Goal: Information Seeking & Learning: Learn about a topic

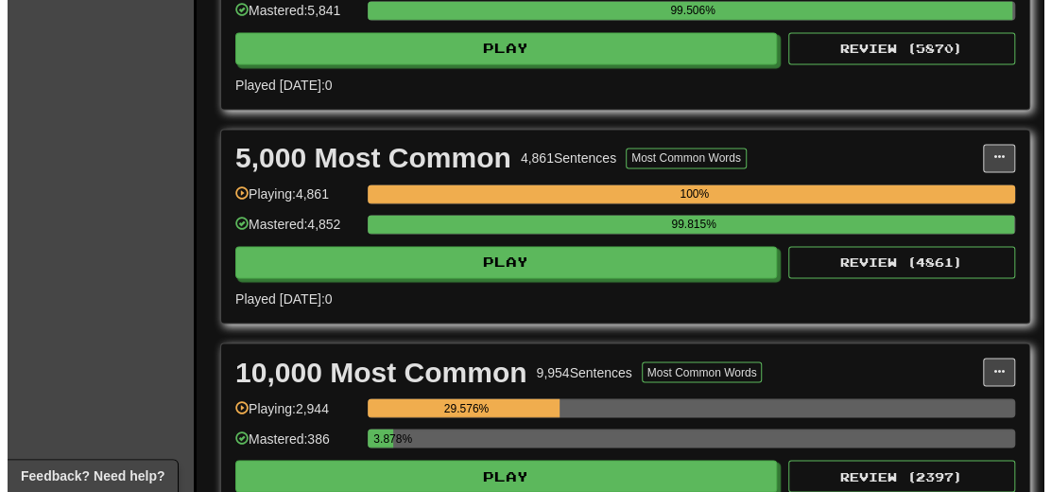
scroll to position [1323, 0]
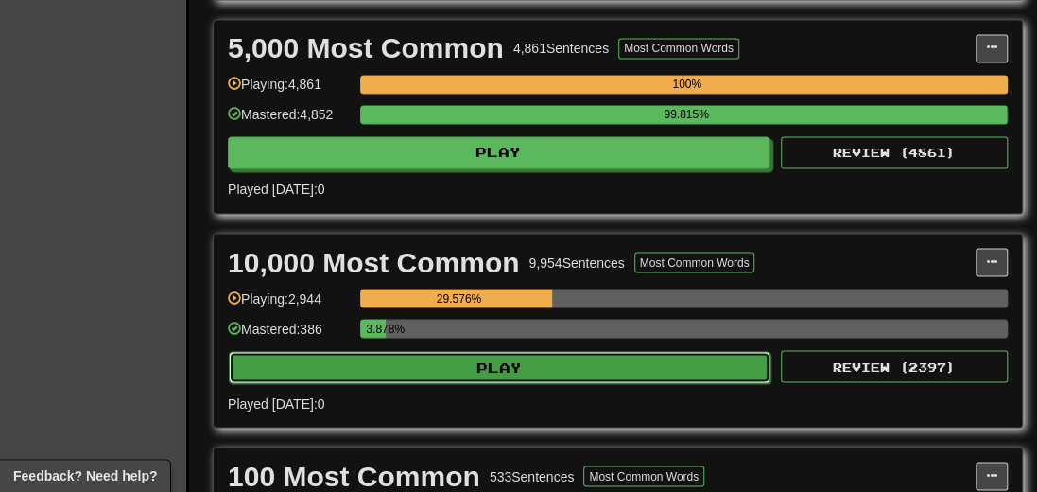
click at [472, 380] on button "Play" at bounding box center [500, 367] width 542 height 32
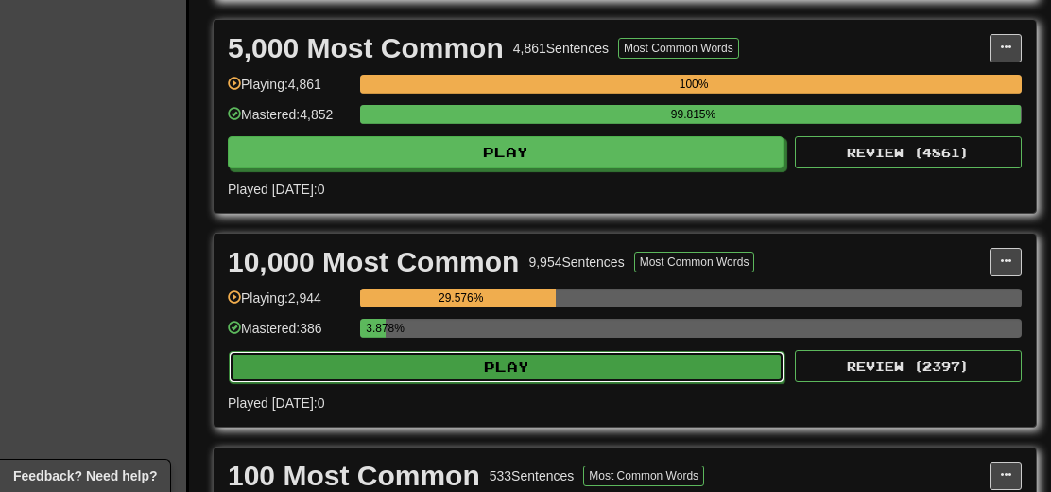
select select "**"
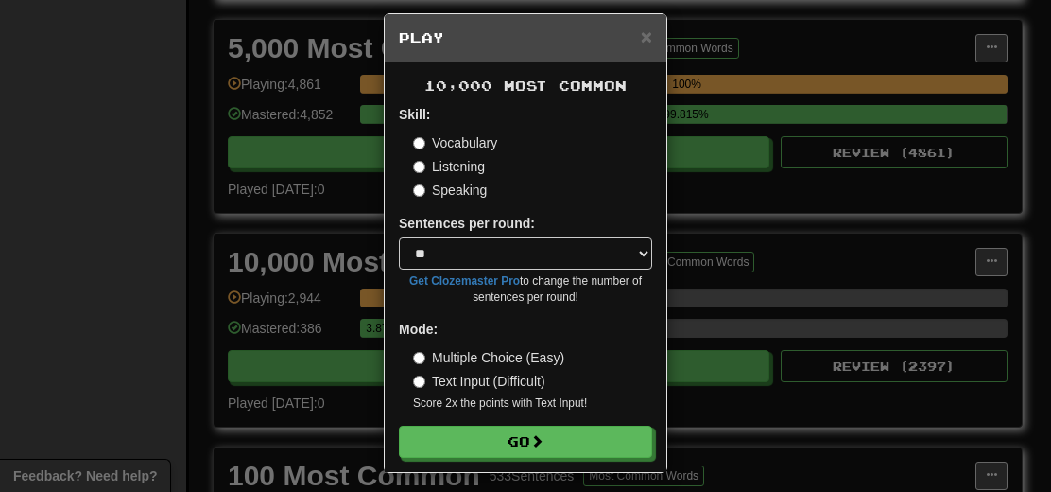
scroll to position [23, 0]
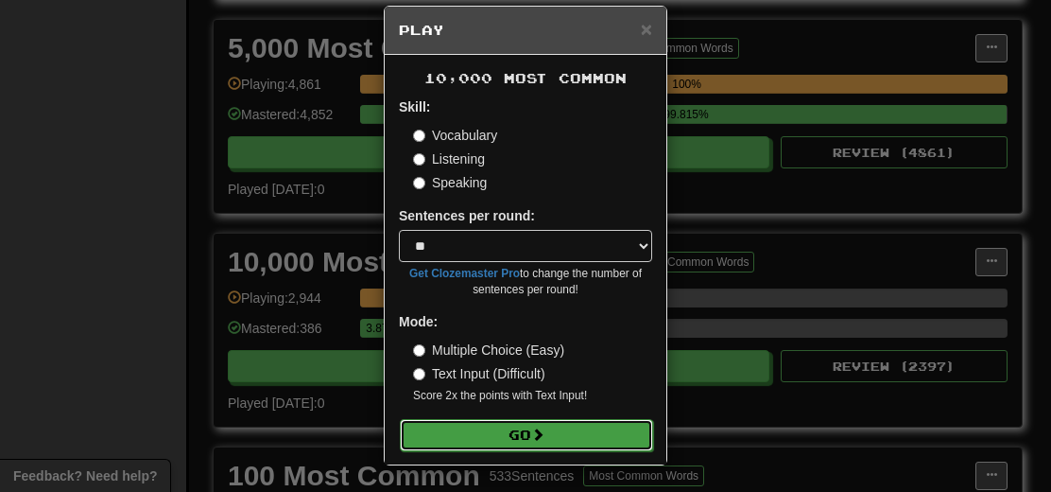
click at [510, 423] on button "Go" at bounding box center [526, 435] width 253 height 32
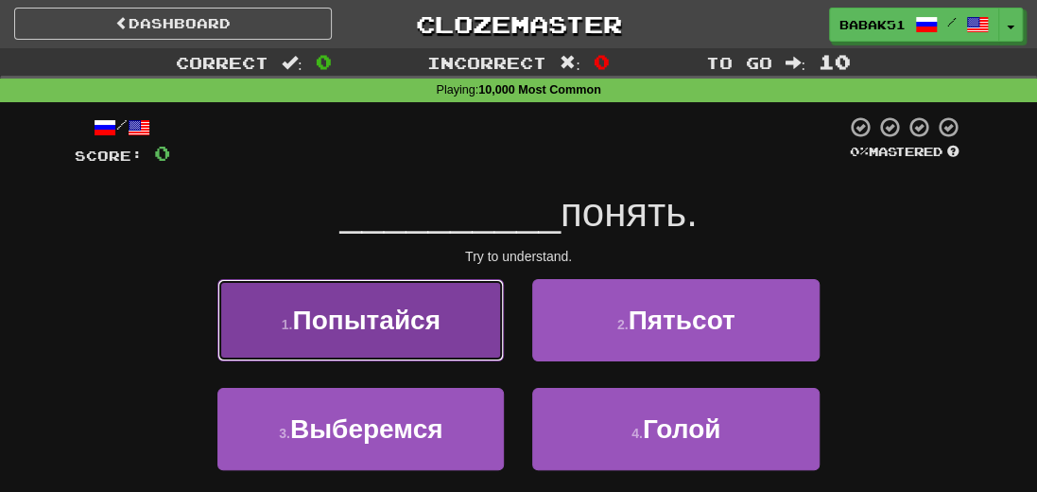
click at [408, 320] on span "Попытайся" at bounding box center [365, 319] width 147 height 29
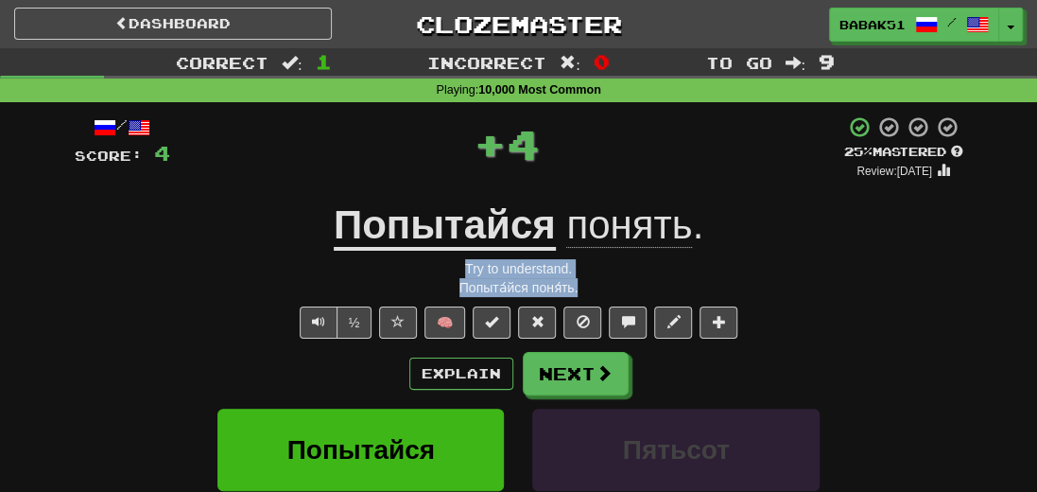
drag, startPoint x: 601, startPoint y: 282, endPoint x: 448, endPoint y: 270, distance: 153.6
click at [448, 270] on div "/ Score: 4 + 4 25 % Mastered Review: [DATE] Попытайся понять . Try to understan…" at bounding box center [519, 421] width 889 height 612
copy div "Try to understand. Попыта́йся поня́ть."
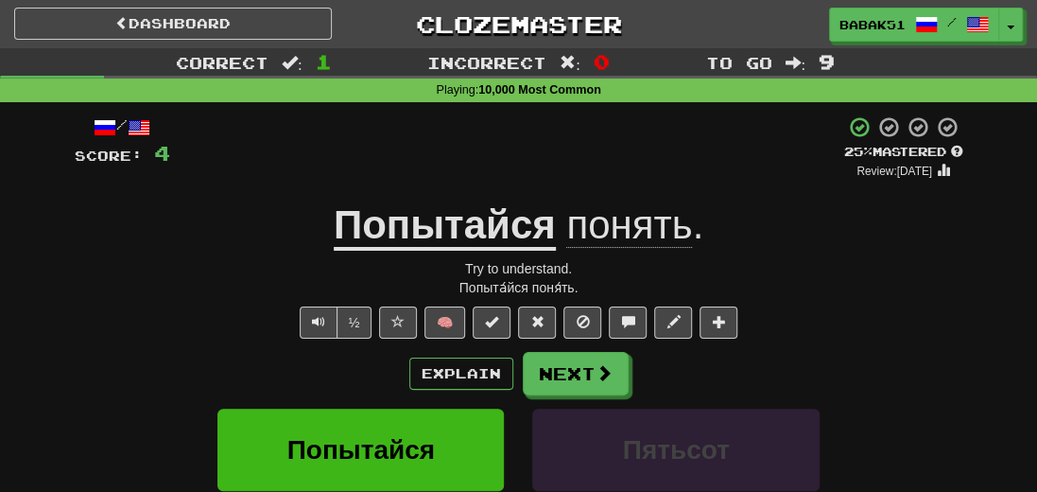
click at [325, 78] on div "Playing : 10,000 Most Common" at bounding box center [518, 90] width 1037 height 25
click at [108, 366] on div "Explain Next" at bounding box center [519, 373] width 889 height 43
click at [539, 377] on button "Next" at bounding box center [577, 374] width 106 height 43
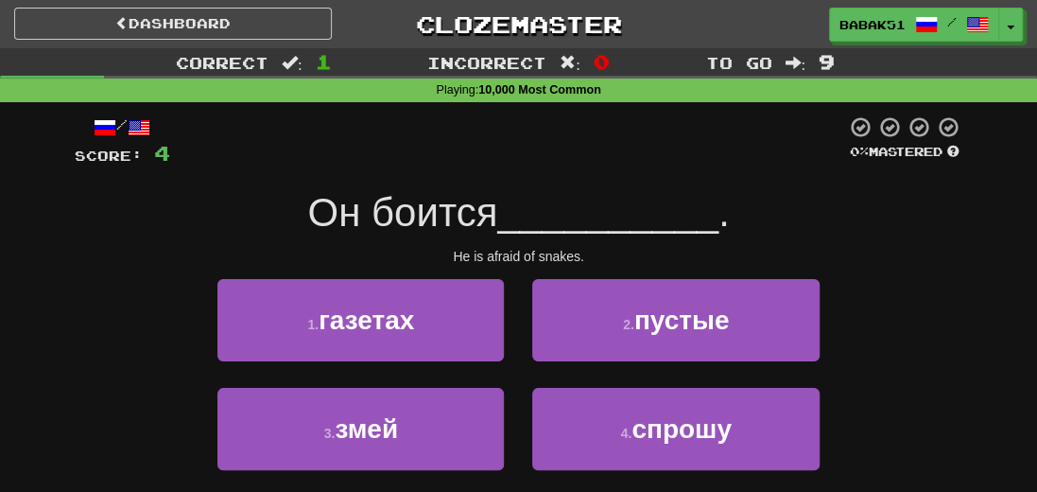
scroll to position [95, 0]
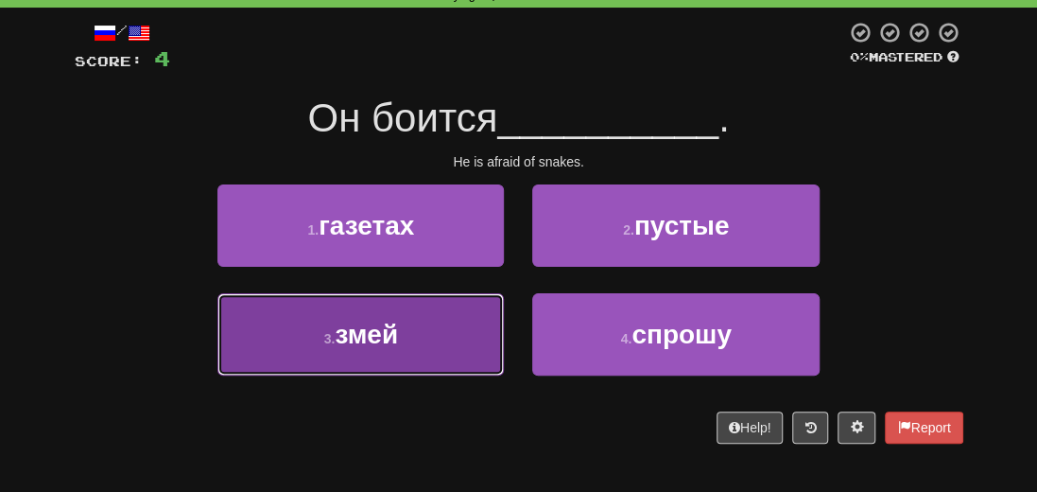
click at [344, 336] on span "змей" at bounding box center [366, 334] width 63 height 29
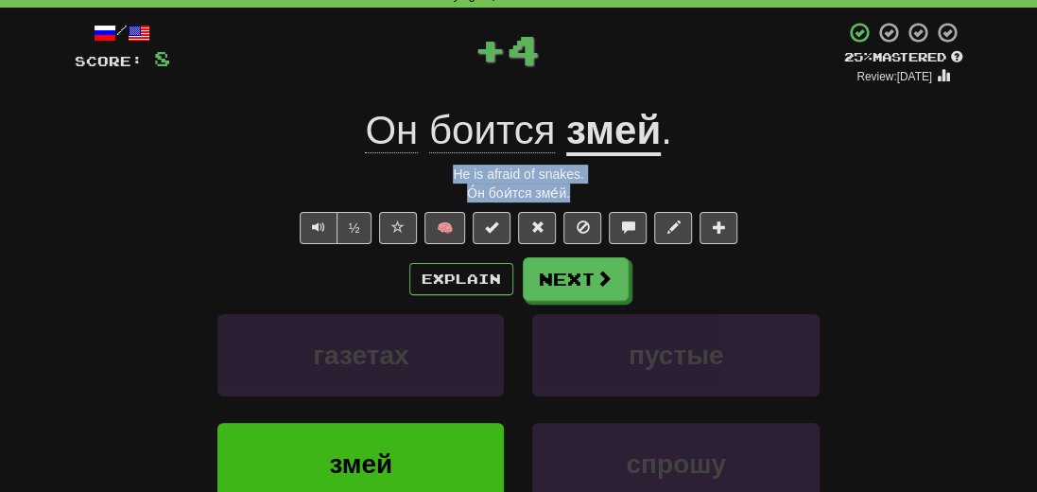
drag, startPoint x: 585, startPoint y: 199, endPoint x: 418, endPoint y: 165, distance: 170.7
click at [418, 165] on div "/ Score: 8 + 4 25 % Mastered Review: [DATE] Он боится змей . He is afraid of sn…" at bounding box center [519, 327] width 889 height 612
copy div "He is afraid of snakes. О́н бои́тся зме́й."
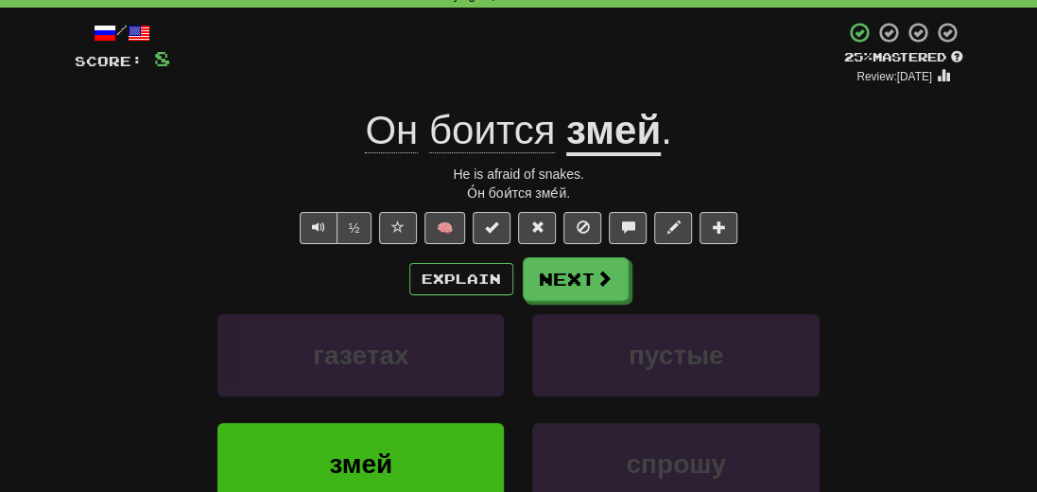
click at [164, 336] on div "газетах пустые" at bounding box center [518, 368] width 945 height 109
click at [586, 279] on button "Next" at bounding box center [577, 279] width 106 height 43
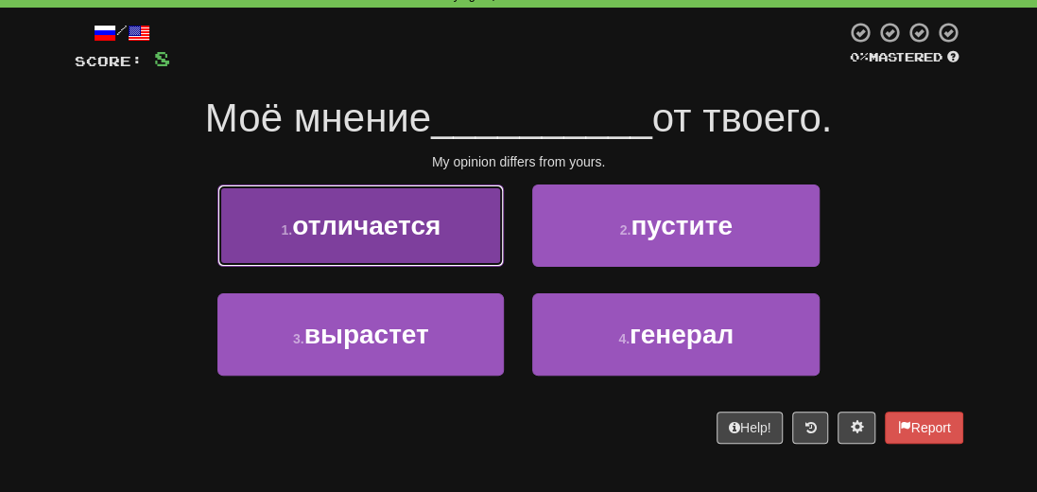
click at [410, 239] on button "1 . отличается" at bounding box center [360, 225] width 286 height 82
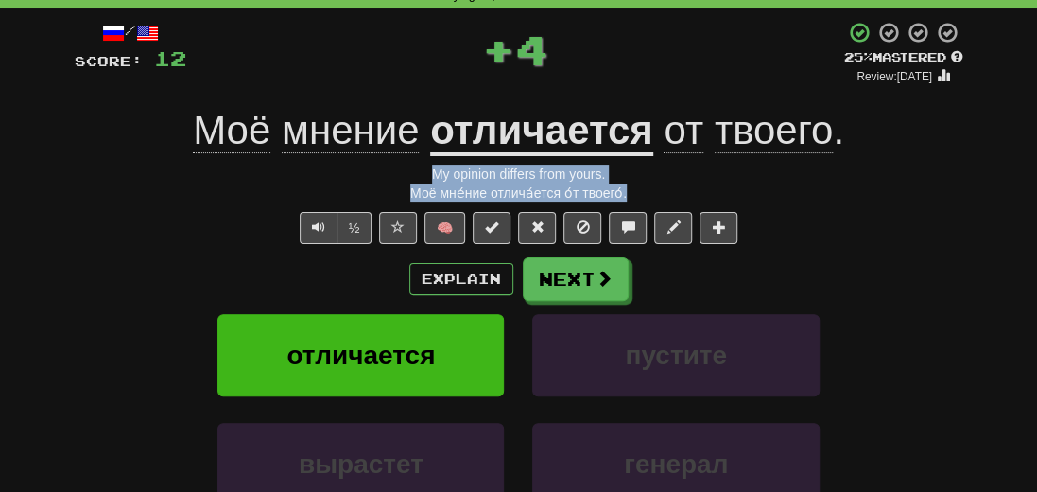
drag, startPoint x: 655, startPoint y: 196, endPoint x: 417, endPoint y: 180, distance: 238.8
click at [417, 180] on div "/ Score: 12 + 4 25 % Mastered Review: [DATE] Моё мнение отличается от твоего . …" at bounding box center [519, 327] width 889 height 612
copy div "My opinion differs from yours. Моё мне́ние отлича́ется о́т твоего́."
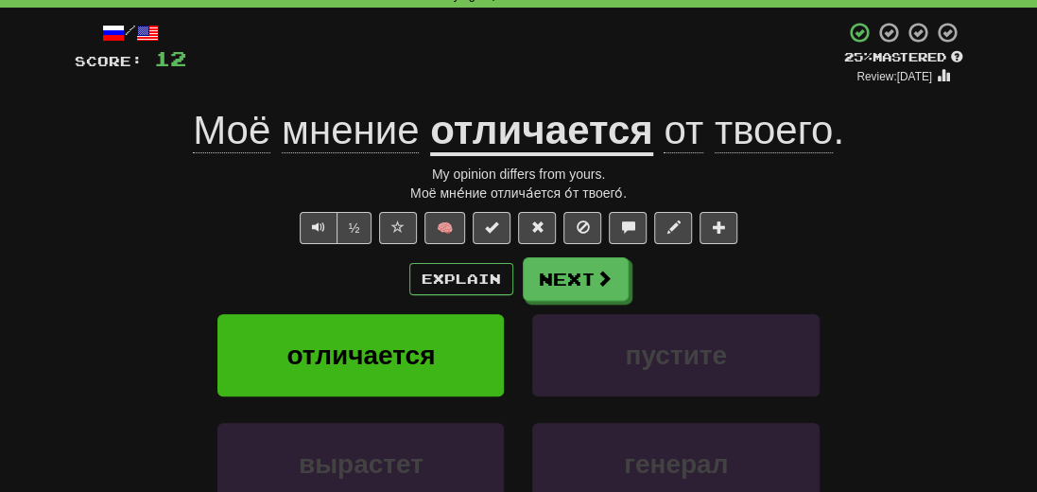
click at [101, 334] on div "отличается пустите" at bounding box center [518, 368] width 945 height 109
click at [558, 283] on button "Next" at bounding box center [577, 279] width 106 height 43
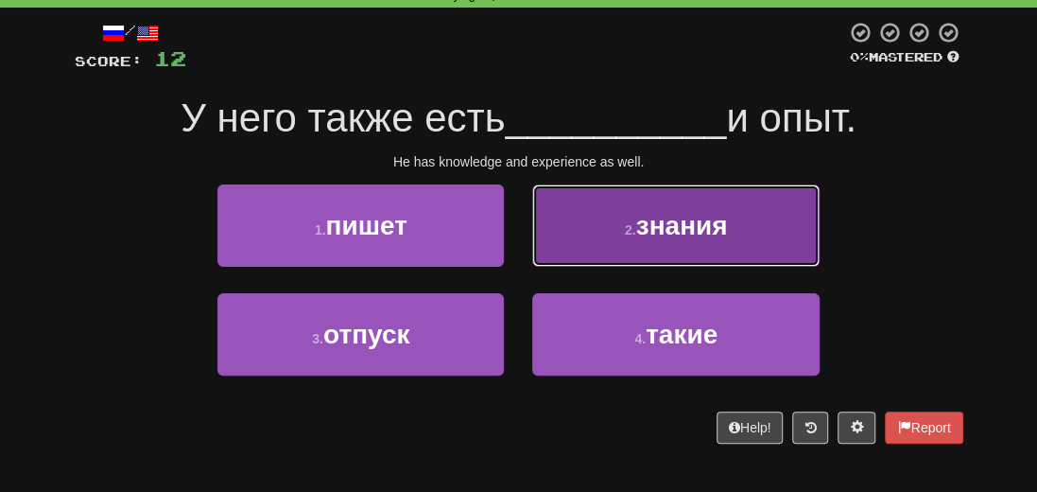
click at [702, 230] on span "знания" at bounding box center [682, 225] width 92 height 29
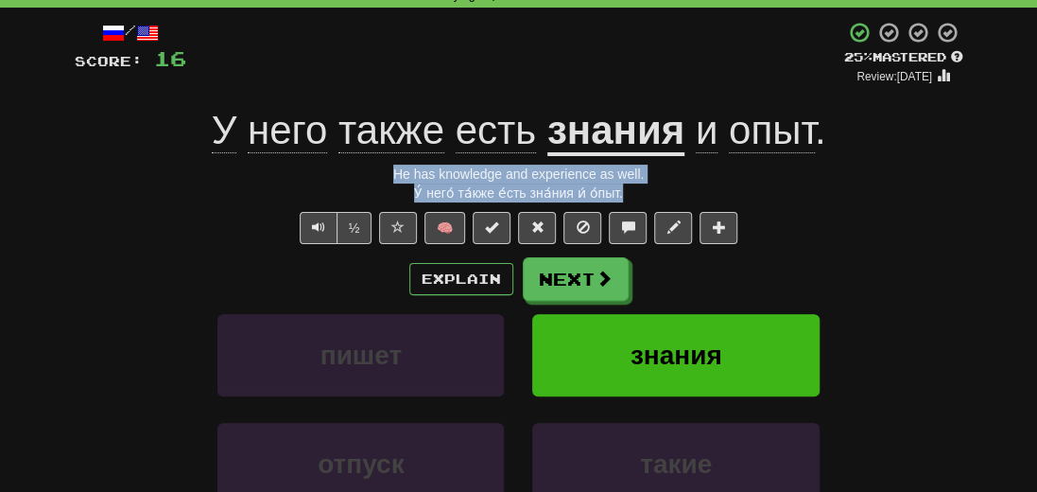
drag, startPoint x: 650, startPoint y: 194, endPoint x: 373, endPoint y: 182, distance: 277.2
click at [373, 183] on div "У́ него́ та́кже е́сть зна́ния и́ о́пыт." at bounding box center [519, 192] width 889 height 19
copy div "He has knowledge and experience as well. У́ него́ та́кже е́сть зна́ния и́ о́пыт."
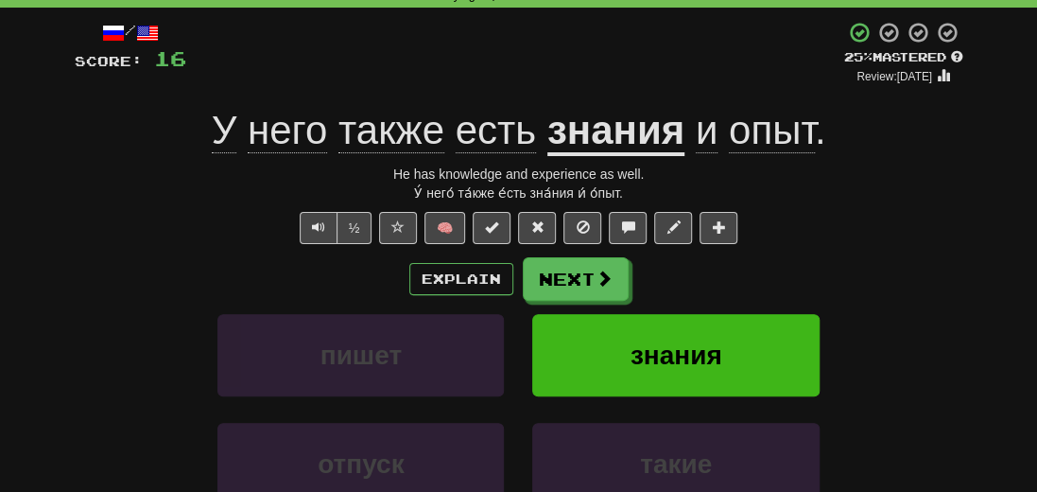
click at [122, 274] on div "Explain Next" at bounding box center [519, 278] width 889 height 43
click at [549, 273] on button "Next" at bounding box center [577, 279] width 106 height 43
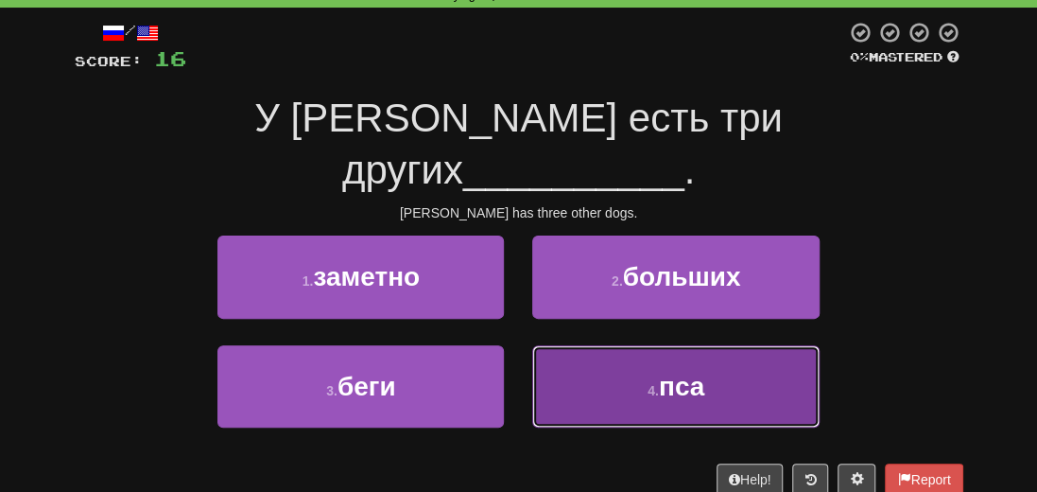
click at [729, 345] on button "4 . пса" at bounding box center [675, 386] width 286 height 82
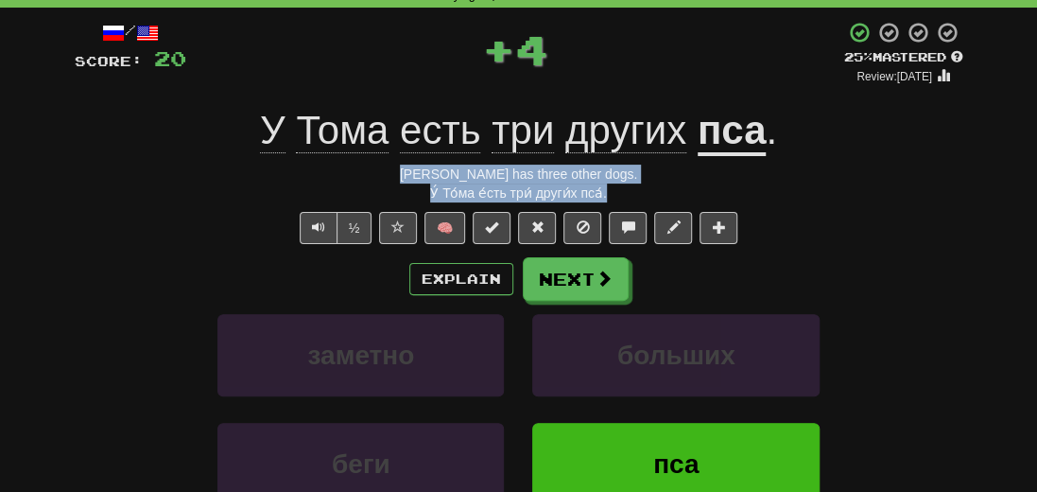
drag, startPoint x: 629, startPoint y: 195, endPoint x: 390, endPoint y: 168, distance: 239.7
click at [390, 168] on div "/ Score: 20 + 4 25 % Mastered Review: [DATE] У [PERSON_NAME] есть три других пс…" at bounding box center [519, 327] width 889 height 612
copy div "[PERSON_NAME] has three other dogs. У́ То́ма е́сть три́ други́х пса́."
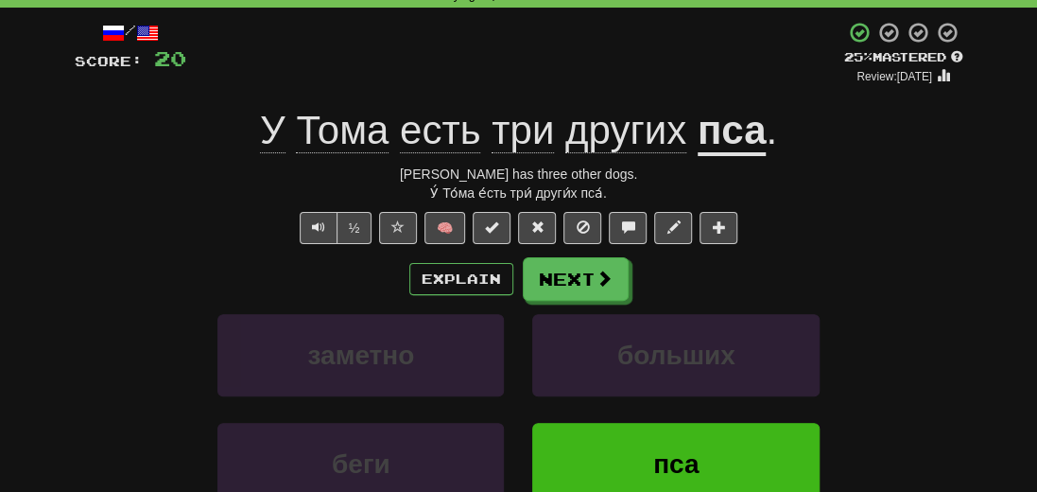
click at [118, 316] on div "заметно больших" at bounding box center [518, 368] width 945 height 109
click at [579, 266] on button "Next" at bounding box center [577, 279] width 106 height 43
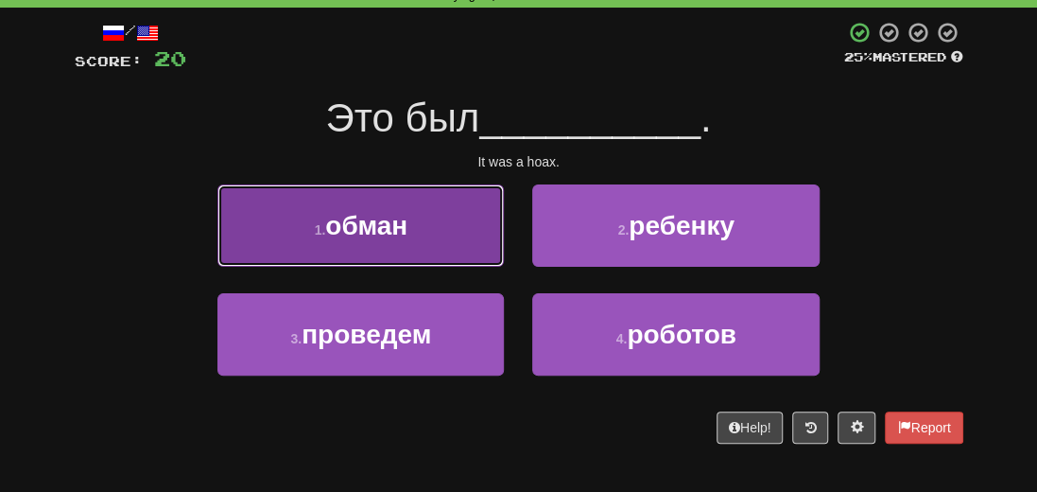
click at [404, 251] on button "1 . обман" at bounding box center [360, 225] width 286 height 82
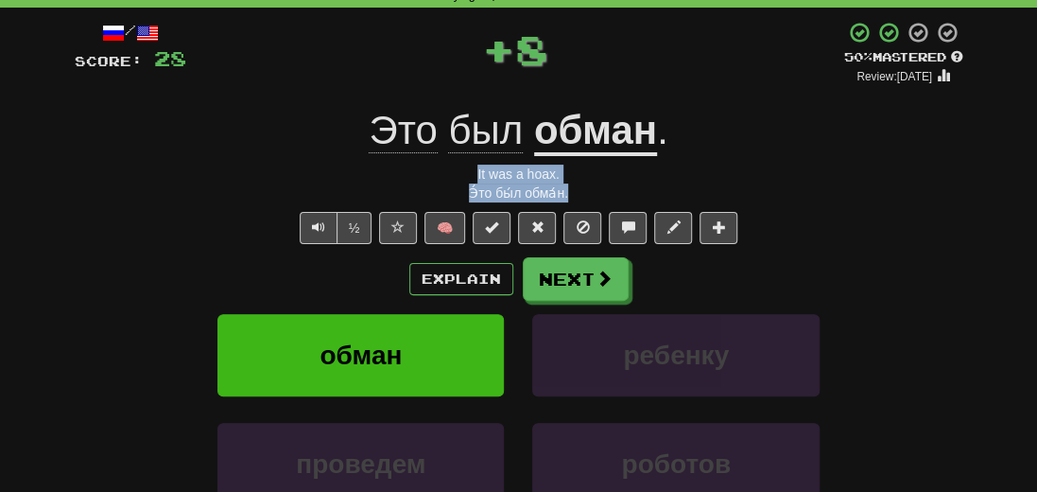
drag, startPoint x: 588, startPoint y: 192, endPoint x: 454, endPoint y: 174, distance: 135.4
click at [454, 174] on div "/ Score: 28 + 8 50 % Mastered Review: [DATE] Это был обман . It was a hoax. Э́т…" at bounding box center [519, 327] width 889 height 612
copy div "It was a hoax. Э́то бы́л обма́н."
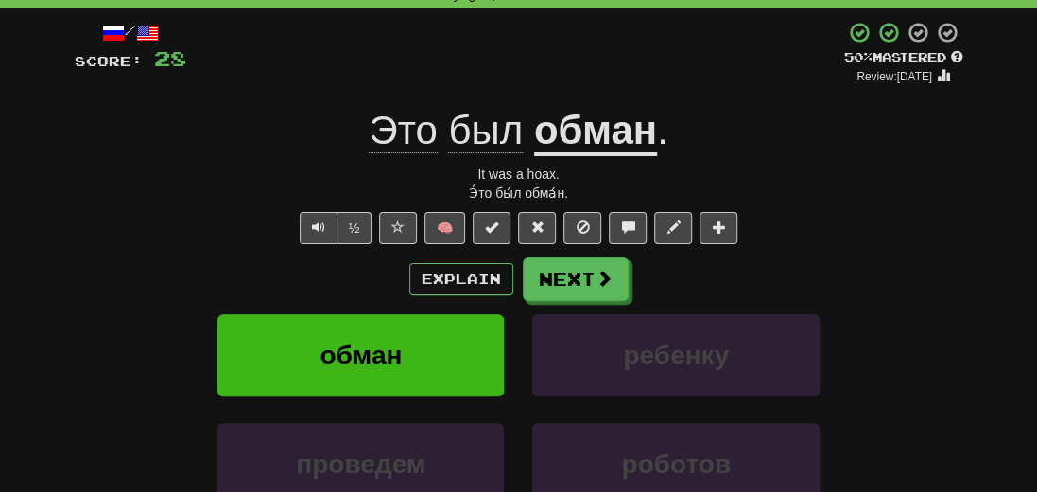
click at [843, 267] on div "Explain Next" at bounding box center [519, 278] width 889 height 43
click at [588, 295] on button "Next" at bounding box center [577, 279] width 106 height 43
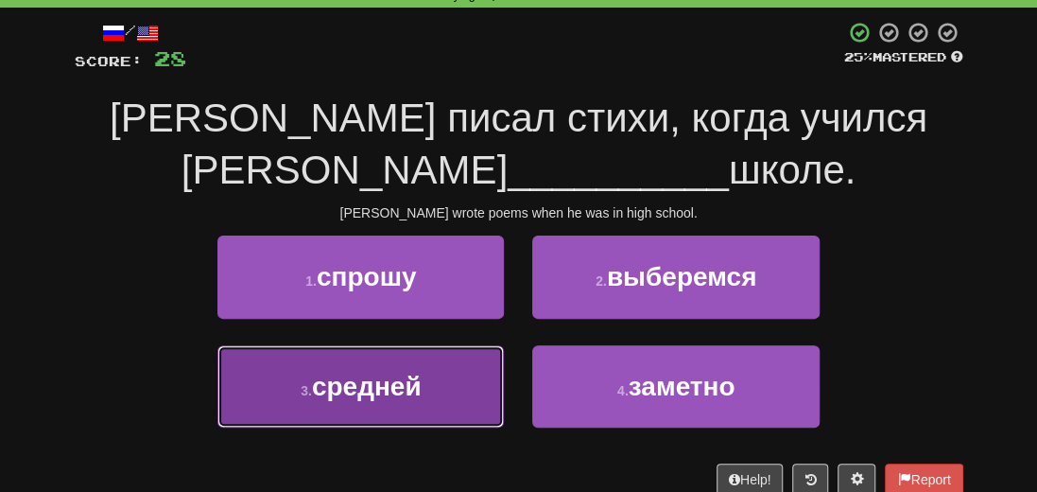
click at [384, 389] on span "средней" at bounding box center [367, 386] width 110 height 29
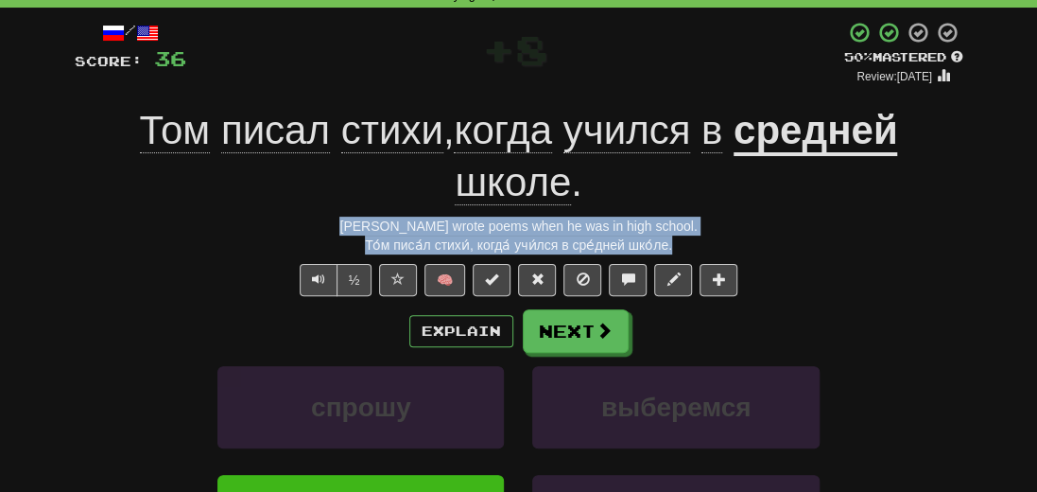
drag, startPoint x: 685, startPoint y: 243, endPoint x: 363, endPoint y: 223, distance: 323.0
click at [363, 223] on div "/ Score: 36 + 8 50 % Mastered Review: [DATE] Том писал стихи , когда учился в с…" at bounding box center [519, 352] width 889 height 663
copy div "[PERSON_NAME] wrote poems when he was in high school. То́м писа́л стихи́, когда…"
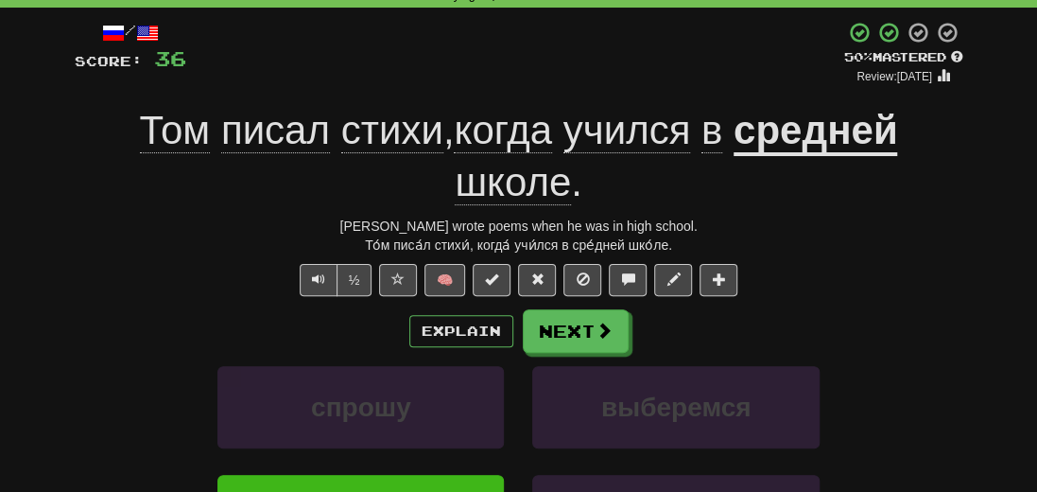
click at [76, 302] on div "/ Score: 36 + 8 50 % Mastered Review: [DATE] Том писал стихи , когда учился в с…" at bounding box center [519, 352] width 889 height 663
click at [568, 326] on button "Next" at bounding box center [577, 331] width 106 height 43
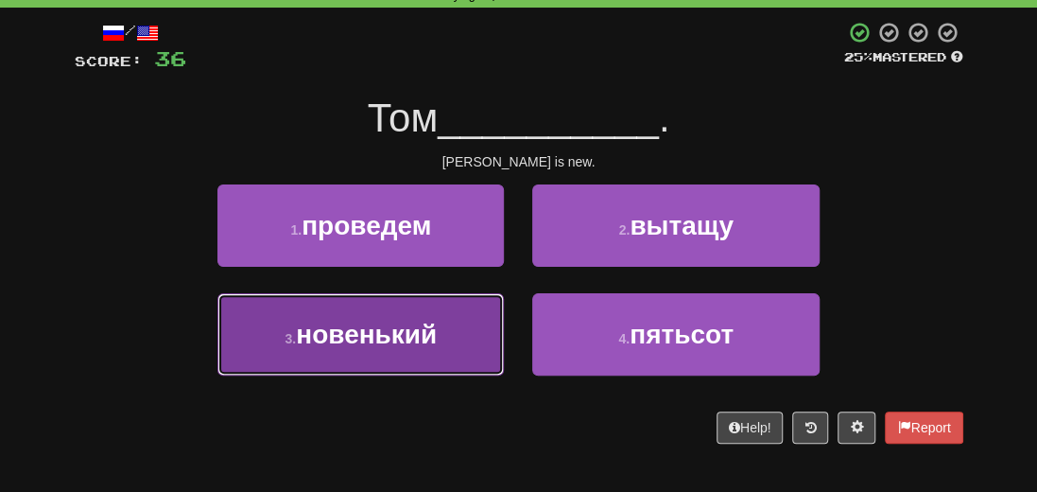
click at [386, 326] on span "новенький" at bounding box center [366, 334] width 141 height 29
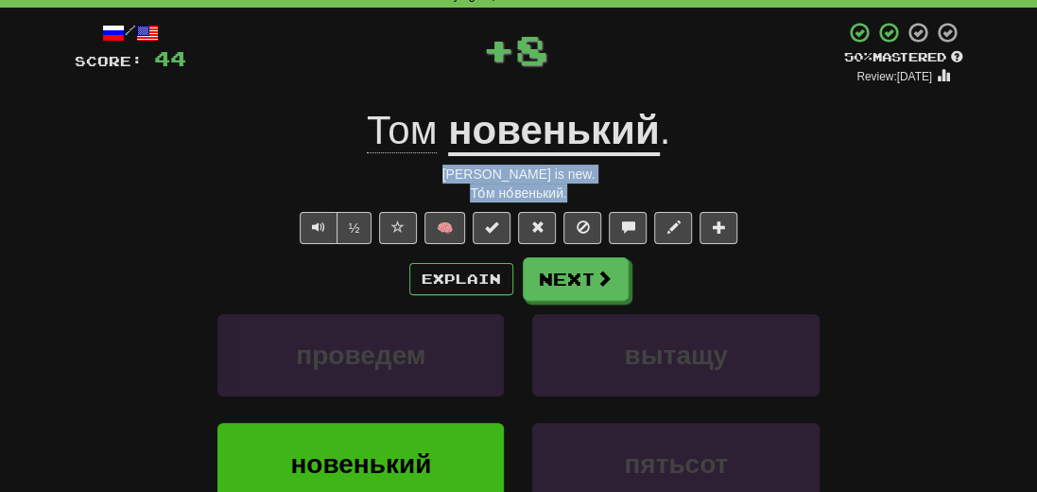
drag, startPoint x: 579, startPoint y: 199, endPoint x: 442, endPoint y: 171, distance: 139.0
click at [442, 171] on div "/ Score: 44 + 8 50 % Mastered Review: [DATE] [PERSON_NAME] . [PERSON_NAME] is n…" at bounding box center [519, 327] width 889 height 612
copy div "[PERSON_NAME] is new. То́м но́венький."
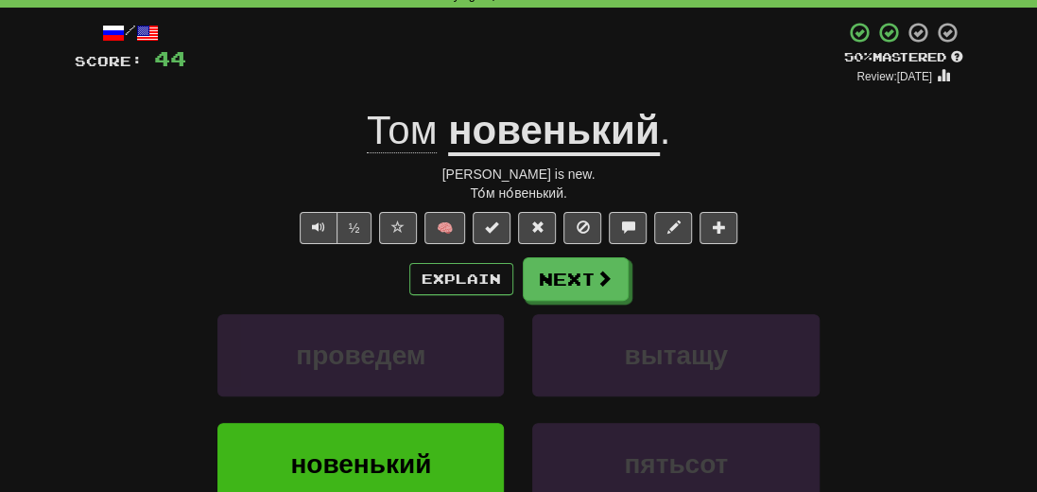
click at [117, 292] on div "Explain Next" at bounding box center [519, 278] width 889 height 43
click at [597, 275] on span at bounding box center [604, 278] width 17 height 17
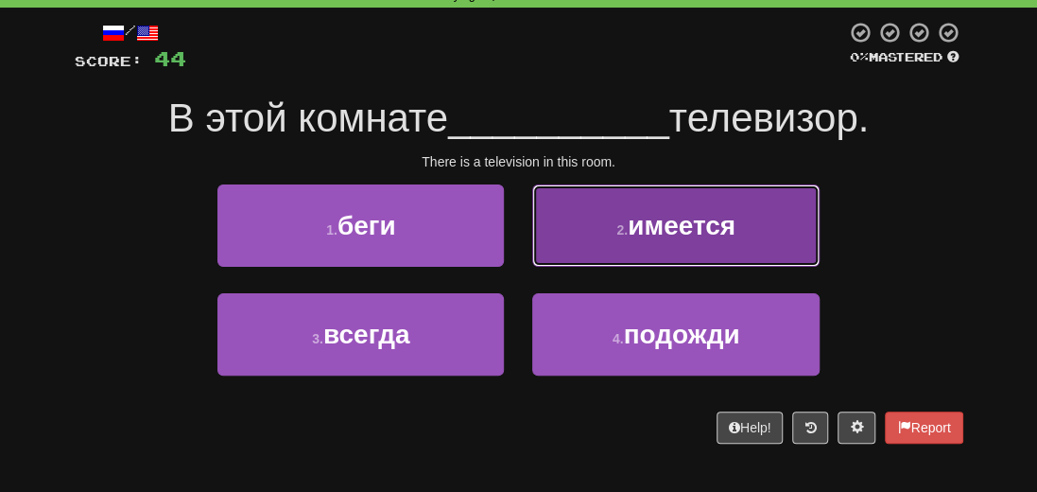
click at [656, 232] on span "имеется" at bounding box center [682, 225] width 108 height 29
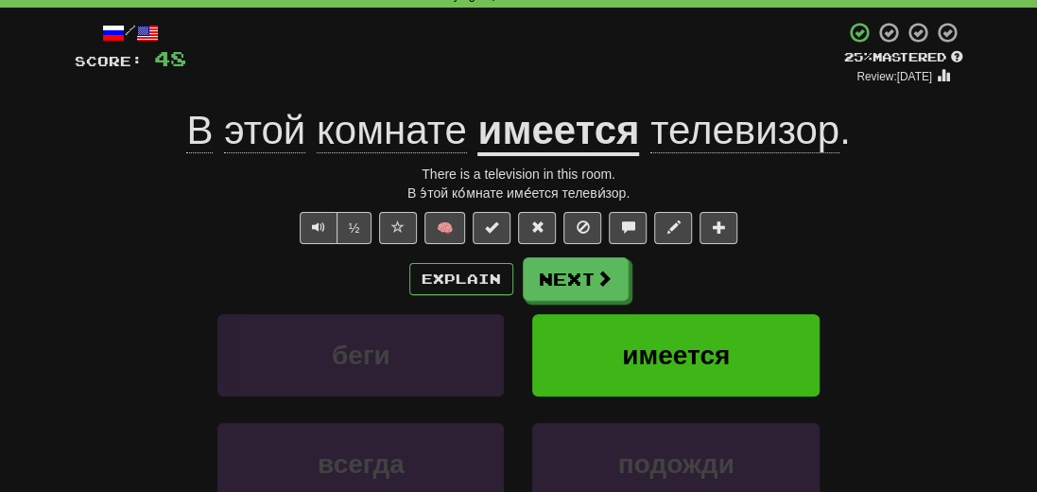
click at [577, 149] on u "имеется" at bounding box center [558, 132] width 162 height 48
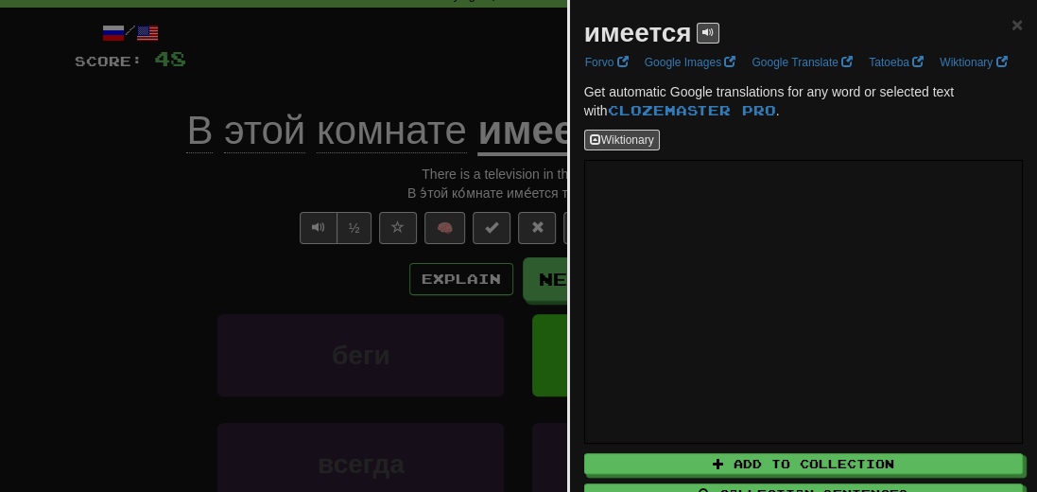
click at [167, 222] on div at bounding box center [518, 246] width 1037 height 492
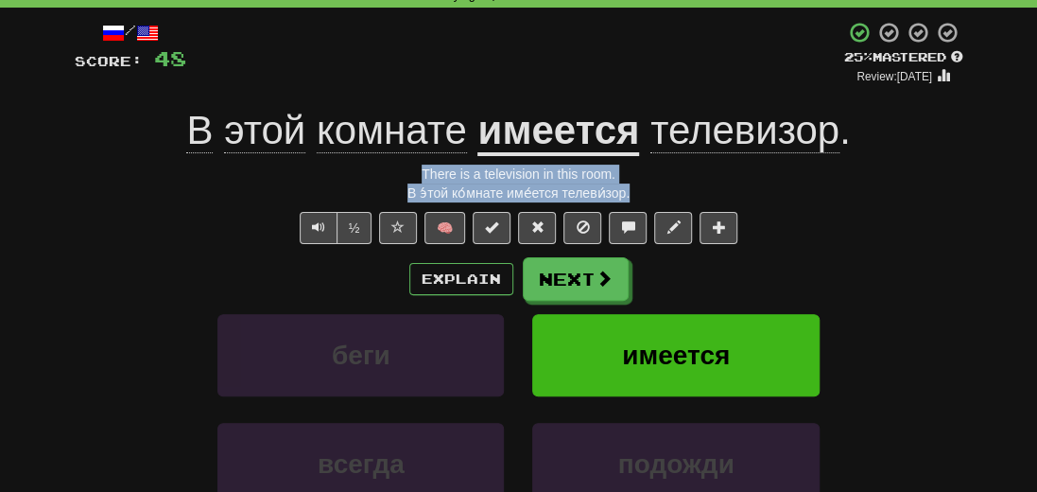
drag, startPoint x: 647, startPoint y: 189, endPoint x: 397, endPoint y: 179, distance: 249.8
click at [397, 179] on div "/ Score: 48 + 4 25 % Mastered Review: [DATE] В этой комнате имеется телевизор .…" at bounding box center [519, 327] width 889 height 612
copy div "There is a television in this room. В э́той ко́мнате име́ется телеви́зор."
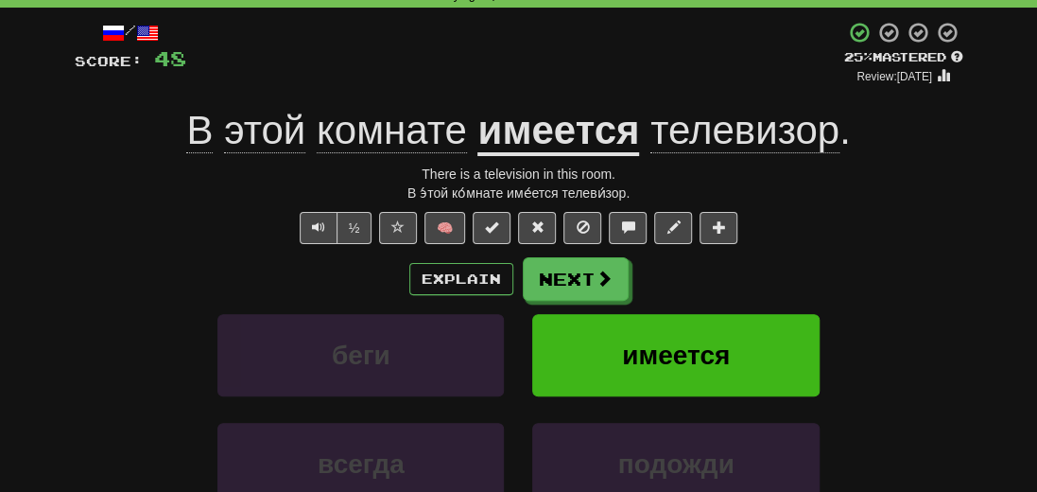
click at [70, 282] on div "/ Score: 48 + 4 25 % Mastered Review: [DATE] В этой комнате имеется телевизор .…" at bounding box center [518, 333] width 917 height 651
click at [114, 264] on div "Explain Next" at bounding box center [519, 278] width 889 height 43
click at [546, 277] on button "Next" at bounding box center [577, 279] width 106 height 43
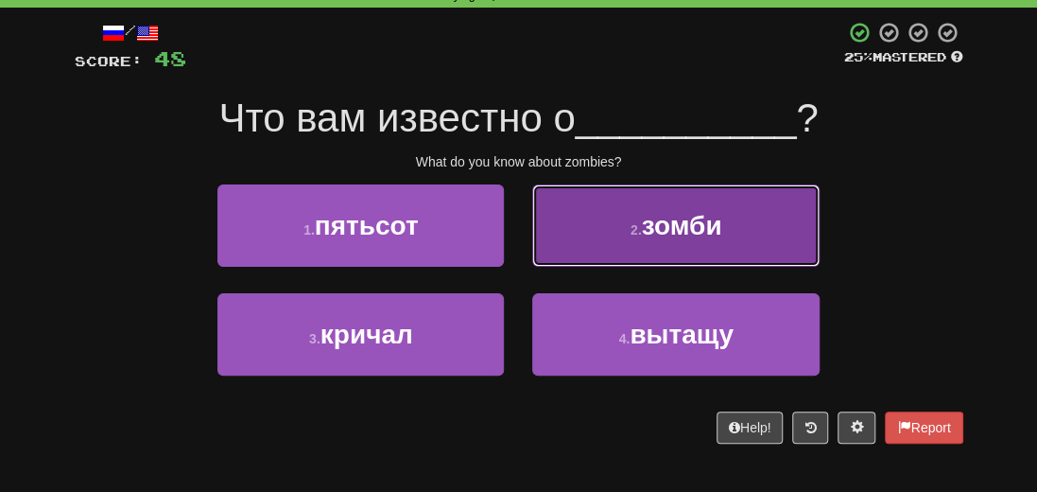
click at [715, 232] on span "зомби" at bounding box center [682, 225] width 80 height 29
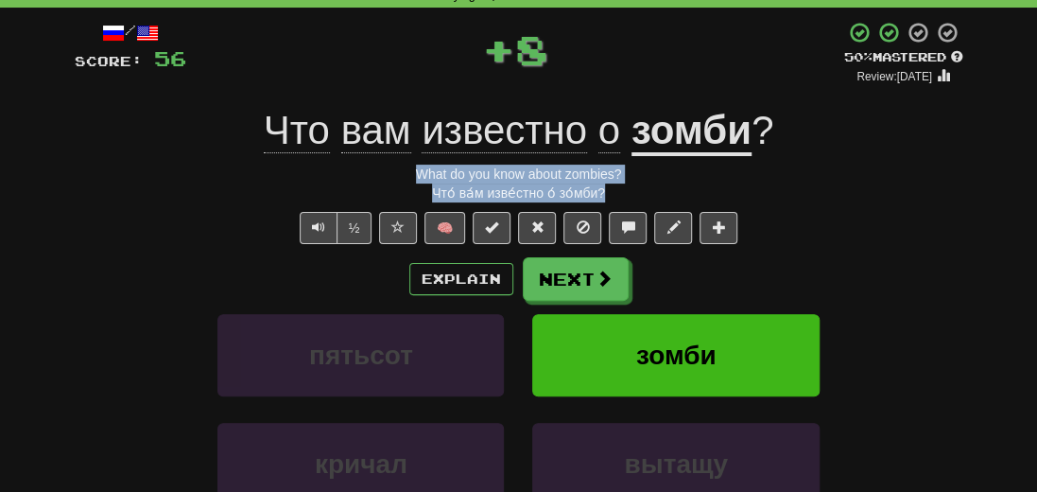
drag, startPoint x: 624, startPoint y: 195, endPoint x: 406, endPoint y: 177, distance: 219.1
click at [406, 177] on div "/ Score: 56 + 8 50 % Mastered Review: [DATE] Что вам известно о зомби ? What do…" at bounding box center [519, 327] width 889 height 612
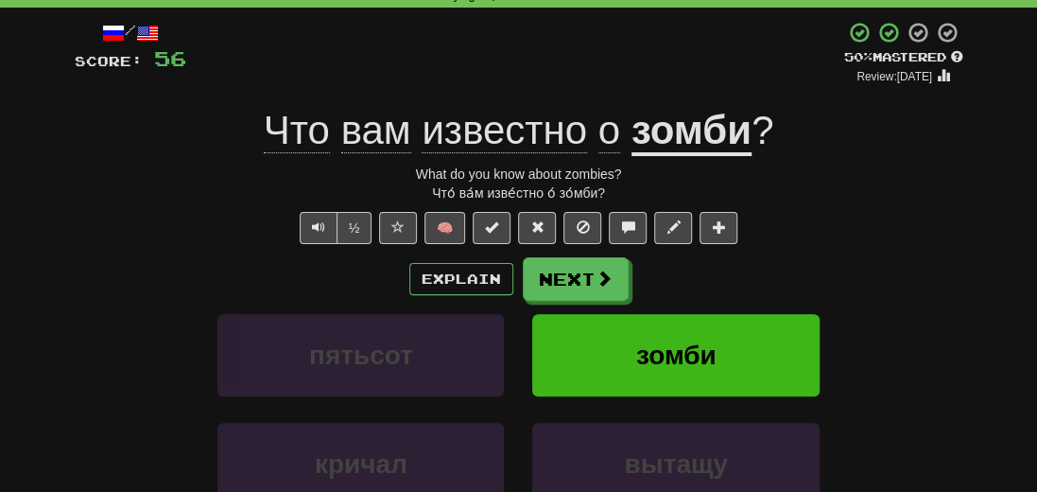
click at [887, 254] on div "/ Score: 56 + 8 50 % Mastered Review: [DATE] Что вам известно о зомби ? What do…" at bounding box center [519, 327] width 889 height 612
click at [596, 285] on span at bounding box center [604, 278] width 17 height 17
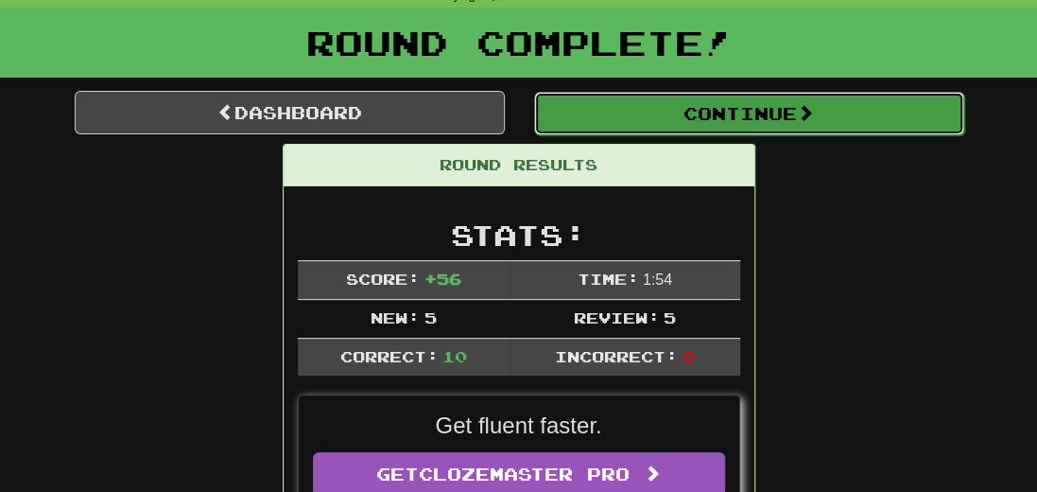
click at [768, 124] on button "Continue" at bounding box center [749, 113] width 430 height 43
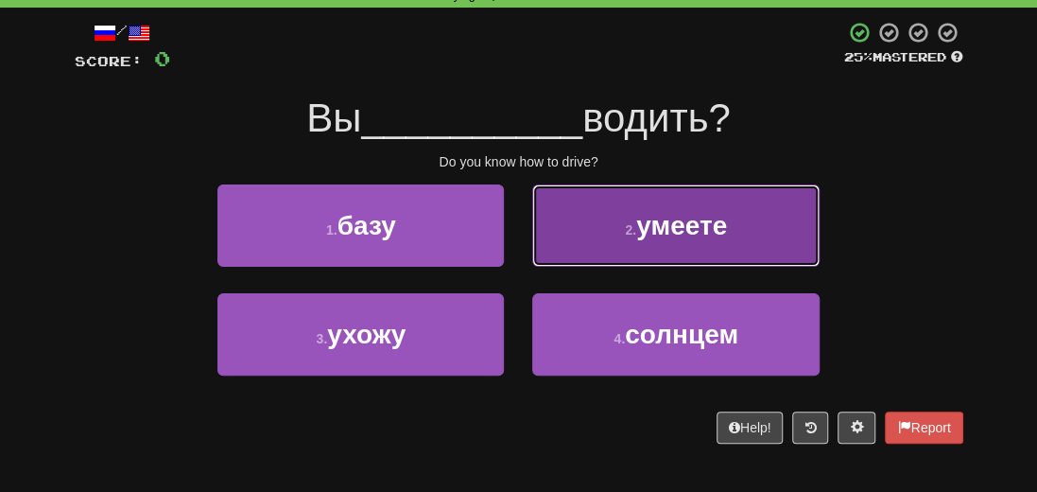
click at [727, 221] on span "умеете" at bounding box center [681, 225] width 91 height 29
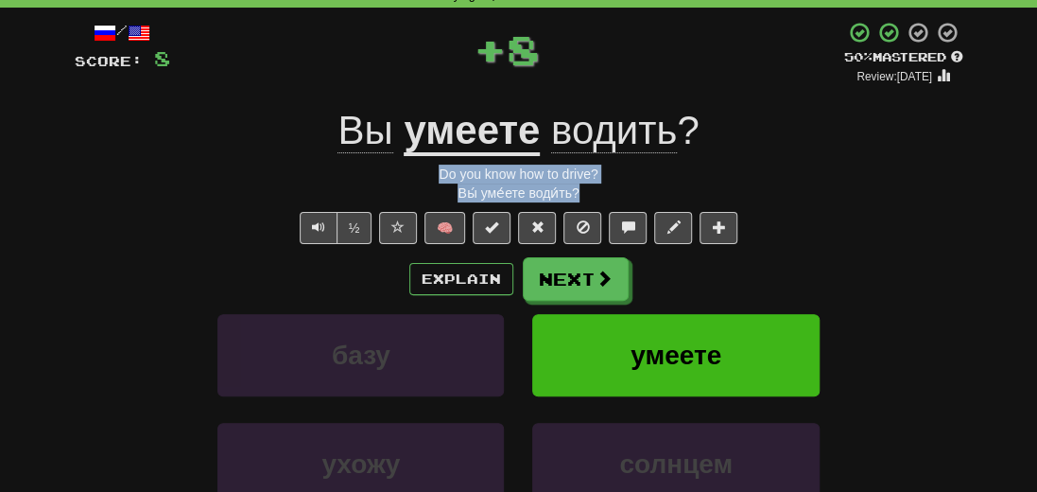
drag, startPoint x: 613, startPoint y: 191, endPoint x: 420, endPoint y: 178, distance: 193.3
click at [420, 178] on div "/ Score: 8 + 8 50 % Mastered Review: [DATE] Вы умеете водить ? Do you know how …" at bounding box center [519, 327] width 889 height 612
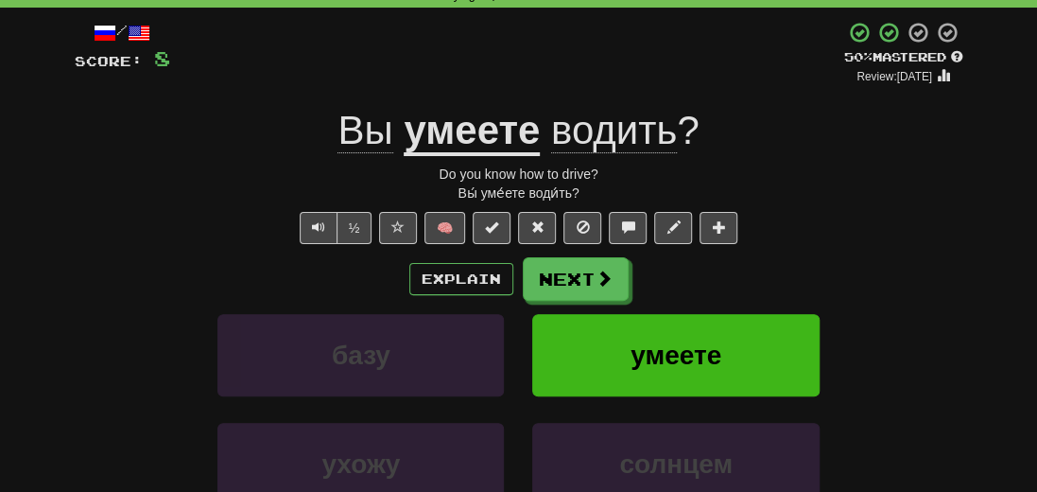
click at [88, 258] on div "Explain Next" at bounding box center [519, 278] width 889 height 43
click at [583, 277] on button "Next" at bounding box center [577, 279] width 106 height 43
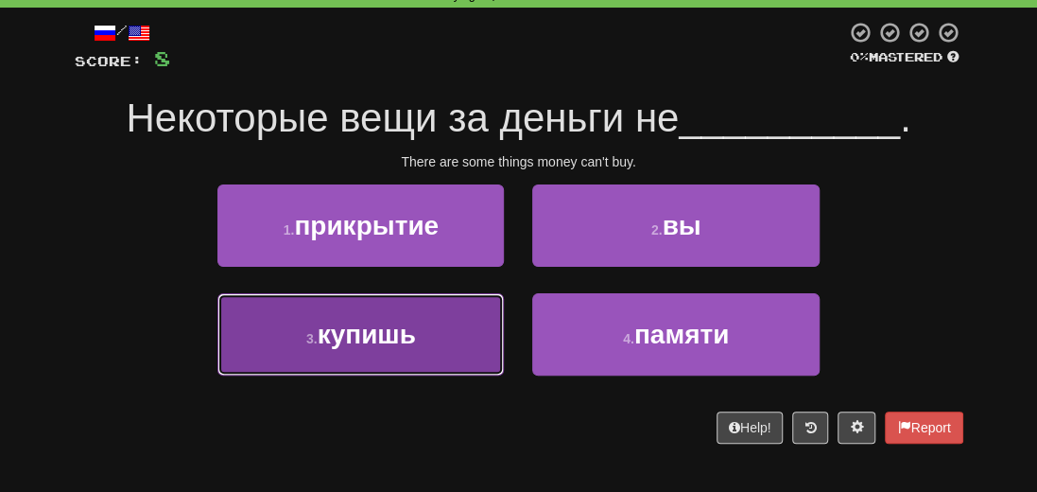
click at [362, 337] on span "купишь" at bounding box center [367, 334] width 98 height 29
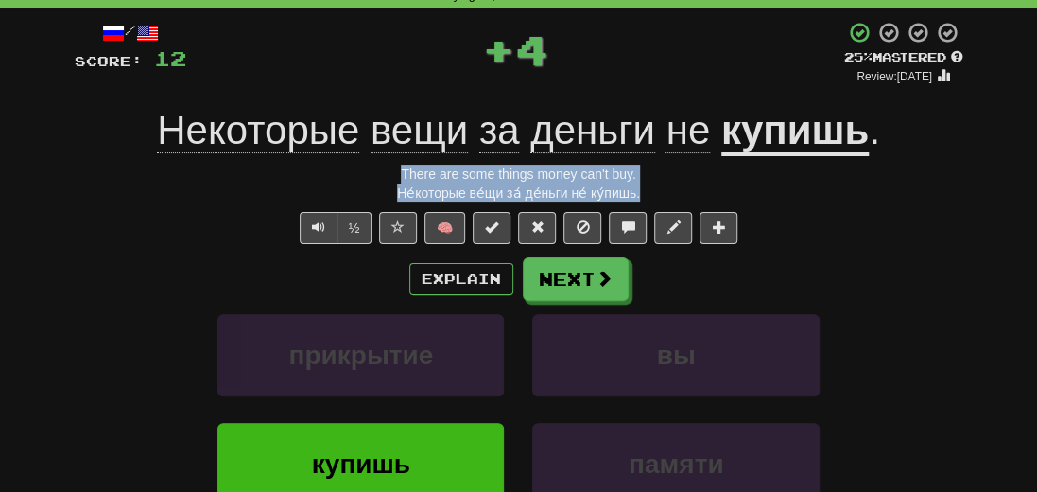
drag, startPoint x: 681, startPoint y: 197, endPoint x: 355, endPoint y: 170, distance: 326.3
click at [355, 170] on div "/ Score: 12 + 4 25 % Mastered Review: [DATE] Некоторые вещи за деньги не купишь…" at bounding box center [519, 327] width 889 height 612
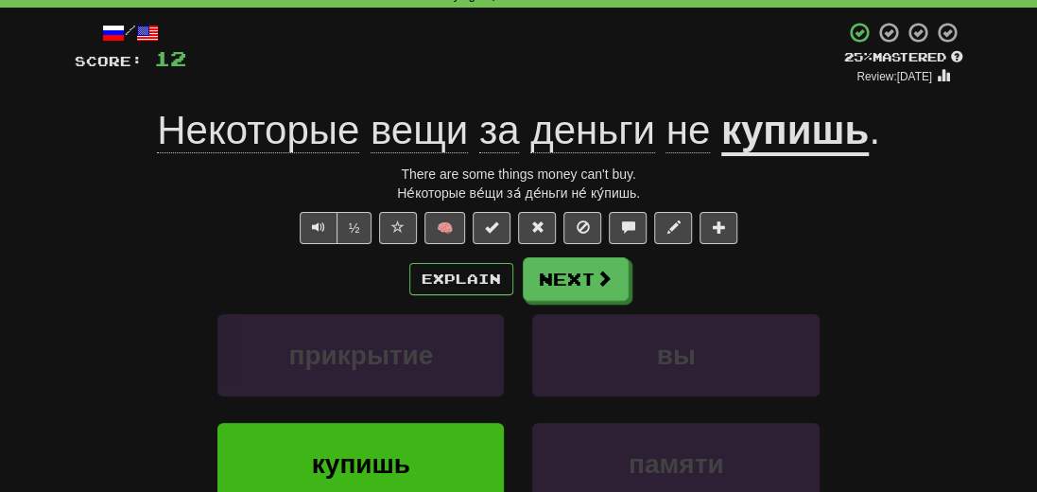
click at [102, 283] on div "Explain Next" at bounding box center [519, 278] width 889 height 43
click at [613, 279] on button "Next" at bounding box center [577, 279] width 106 height 43
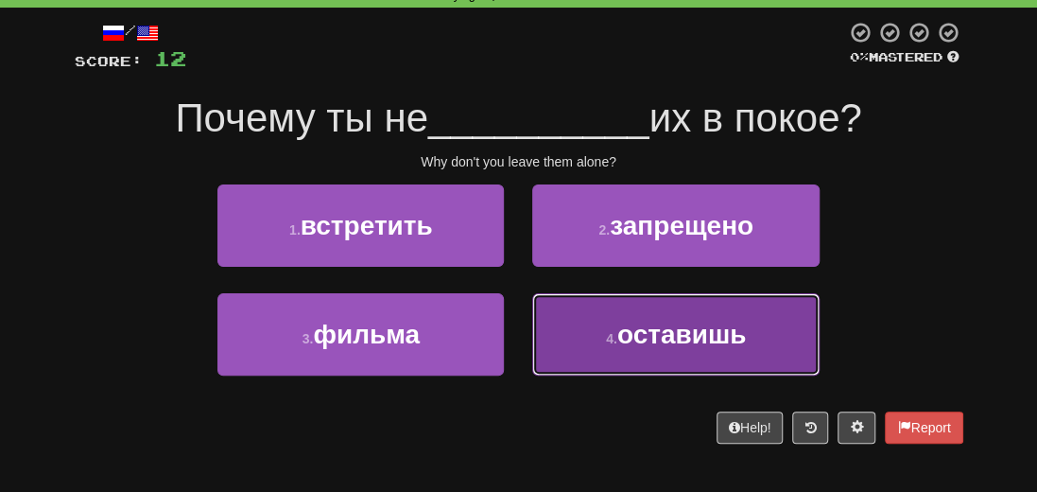
click at [702, 340] on span "оставишь" at bounding box center [682, 334] width 130 height 29
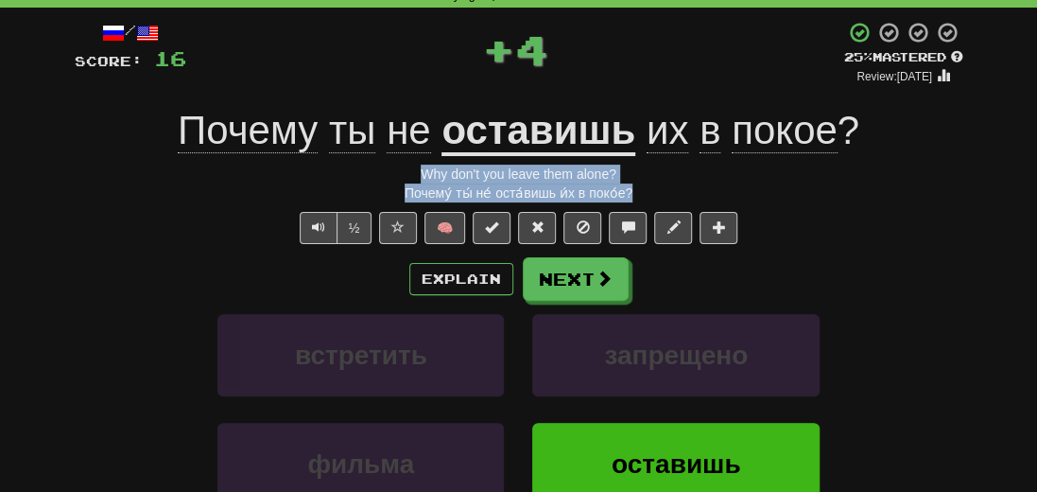
drag, startPoint x: 662, startPoint y: 192, endPoint x: 371, endPoint y: 180, distance: 291.4
click at [371, 180] on div "/ Score: 16 + 4 25 % Mastered Review: [DATE] Почему ты не оставишь их в покое ?…" at bounding box center [519, 327] width 889 height 612
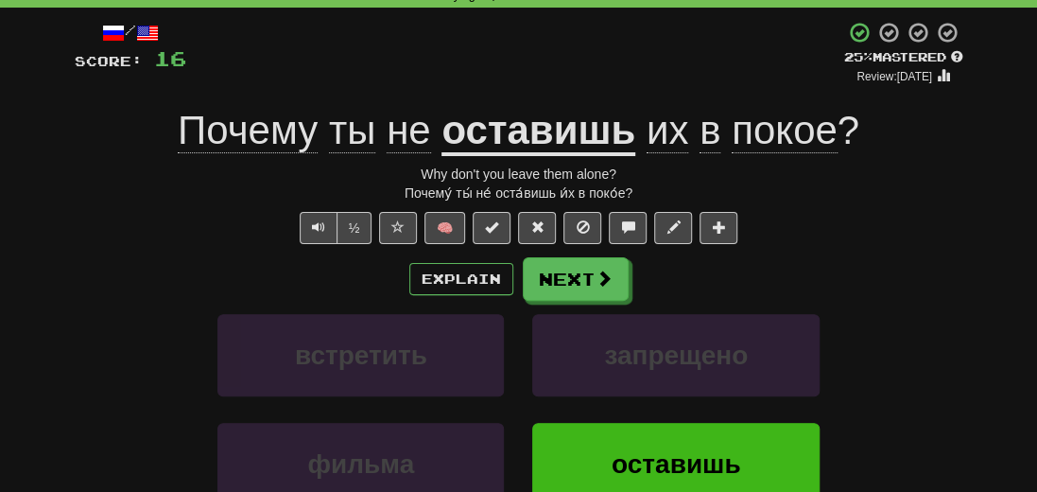
click at [127, 350] on div "встретить запрещено" at bounding box center [518, 368] width 945 height 109
click at [597, 281] on span at bounding box center [604, 278] width 17 height 17
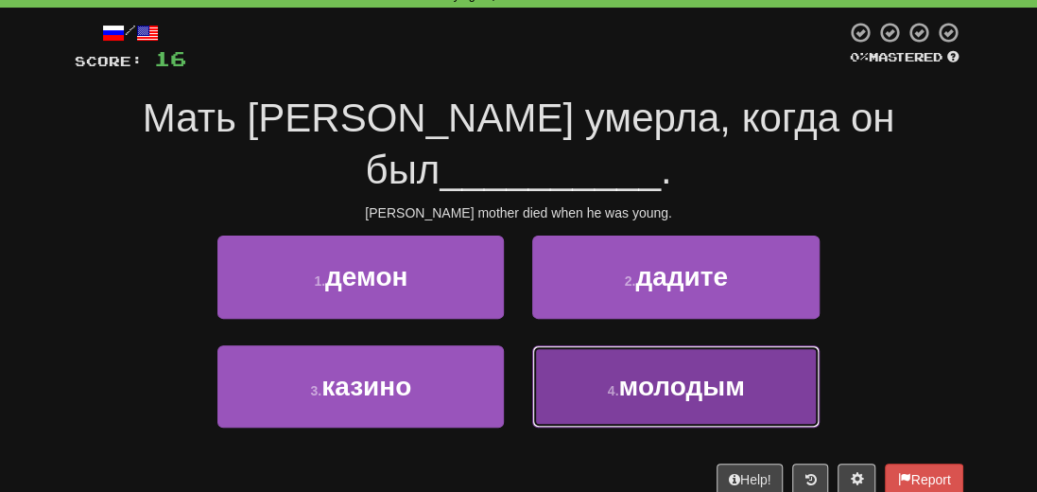
click at [752, 345] on button "4 . молодым" at bounding box center [675, 386] width 286 height 82
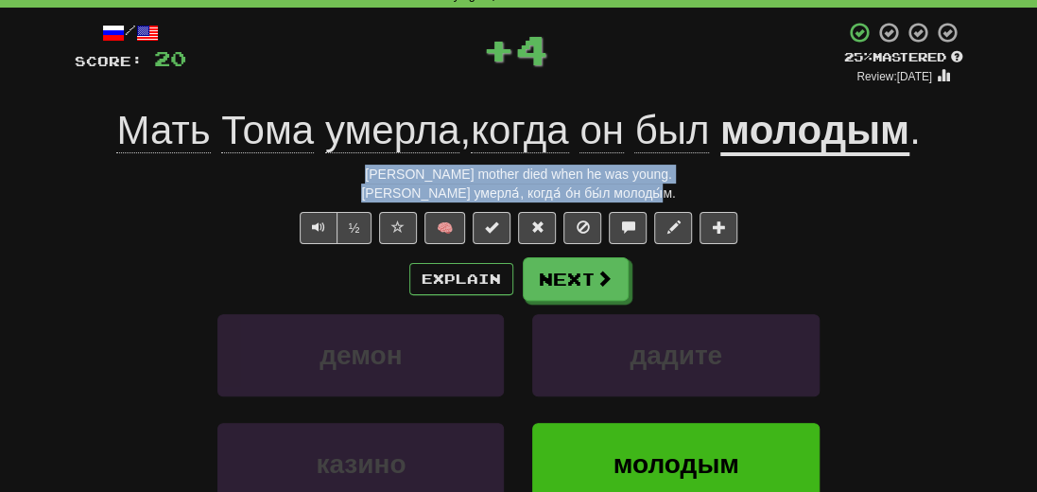
drag, startPoint x: 669, startPoint y: 192, endPoint x: 374, endPoint y: 177, distance: 295.3
click at [374, 177] on div "/ Score: 20 + 4 25 % Mastered Review: [DATE] Мать [PERSON_NAME] умерла , когда …" at bounding box center [519, 327] width 889 height 612
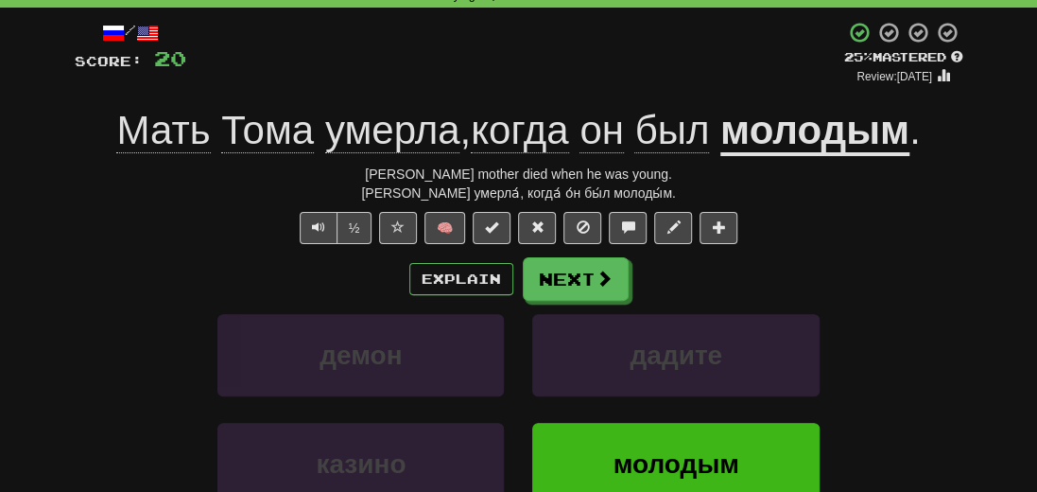
click at [142, 315] on div "демон дадите" at bounding box center [518, 368] width 945 height 109
click at [580, 277] on button "Next" at bounding box center [577, 279] width 106 height 43
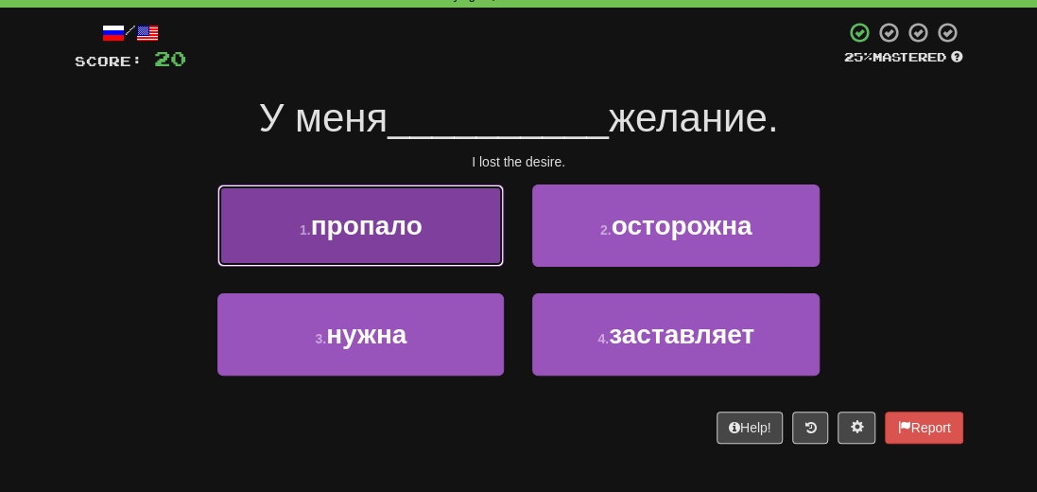
click at [387, 234] on span "пропало" at bounding box center [367, 225] width 112 height 29
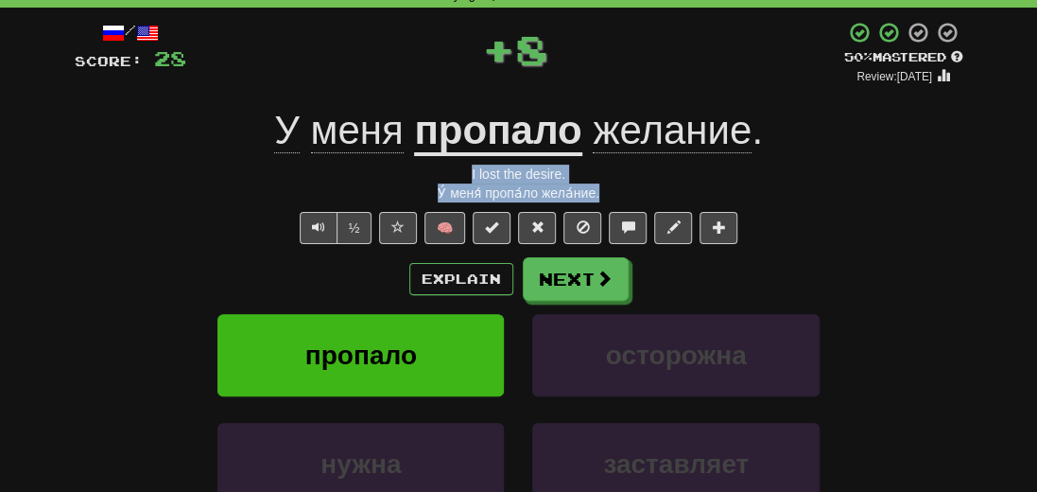
drag, startPoint x: 611, startPoint y: 196, endPoint x: 432, endPoint y: 181, distance: 179.3
click at [432, 181] on div "/ Score: 28 + 8 50 % Mastered Review: [DATE] У меня пропало желание . I lost th…" at bounding box center [519, 327] width 889 height 612
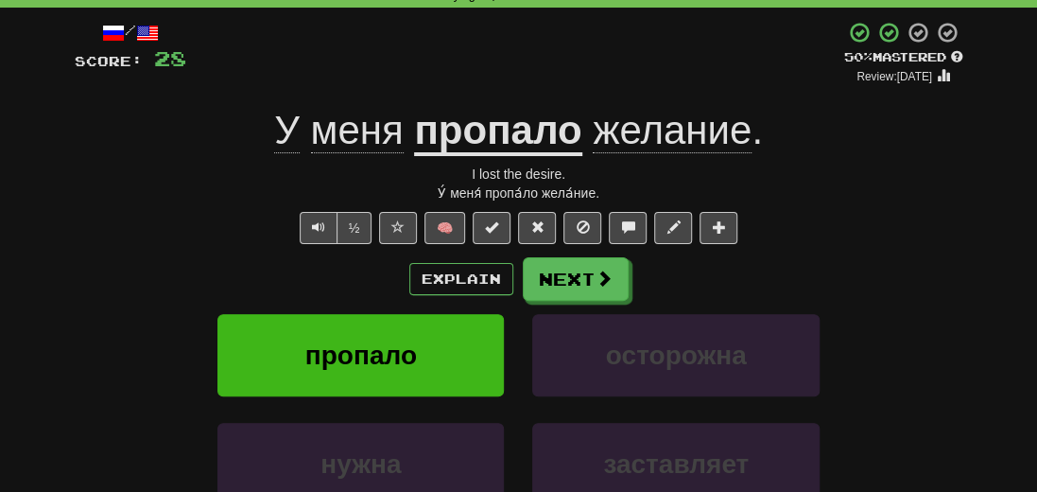
click at [854, 247] on div "/ Score: 28 + 8 50 % Mastered Review: [DATE] У меня пропало желание . I lost th…" at bounding box center [519, 327] width 889 height 612
click at [568, 291] on button "Next" at bounding box center [577, 279] width 106 height 43
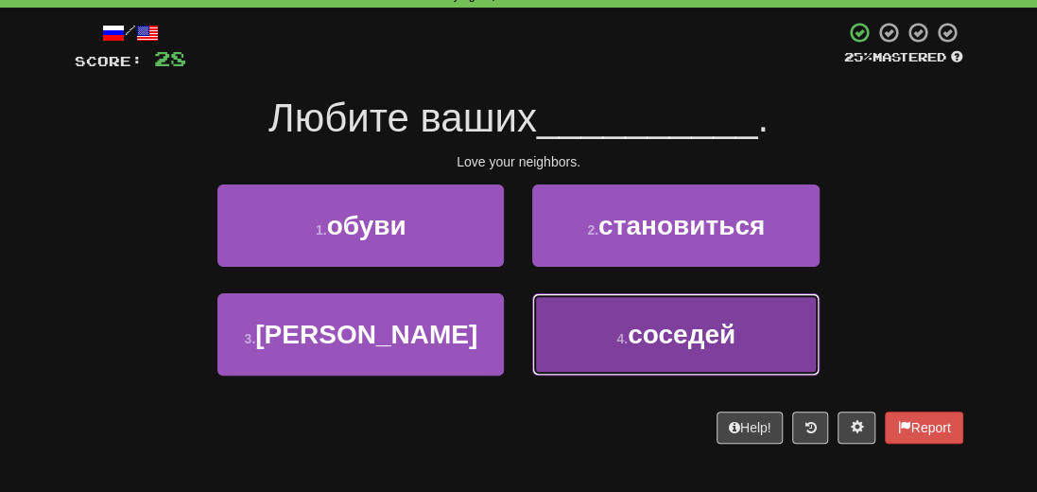
click at [667, 335] on span "соседей" at bounding box center [682, 334] width 108 height 29
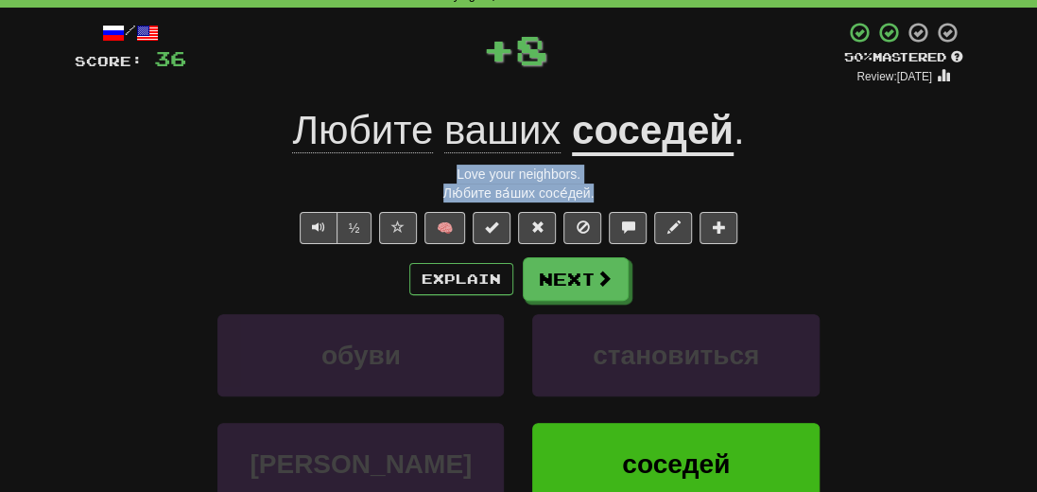
drag, startPoint x: 612, startPoint y: 193, endPoint x: 437, endPoint y: 171, distance: 176.2
click at [437, 171] on div "/ Score: 36 + 8 50 % Mastered Review: [DATE] Любите ваших соседей . Love your n…" at bounding box center [519, 327] width 889 height 612
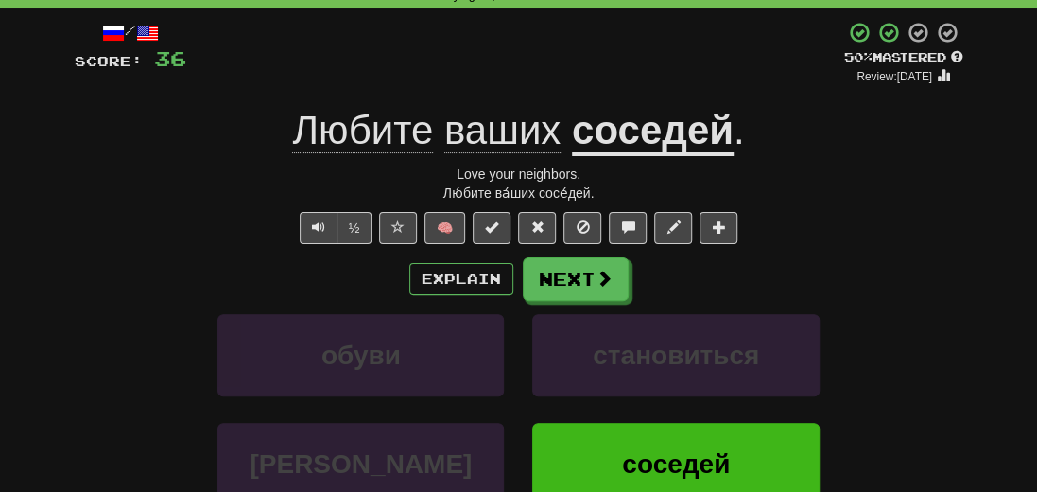
click at [101, 280] on div "Explain Next" at bounding box center [519, 278] width 889 height 43
click at [567, 283] on button "Next" at bounding box center [577, 279] width 106 height 43
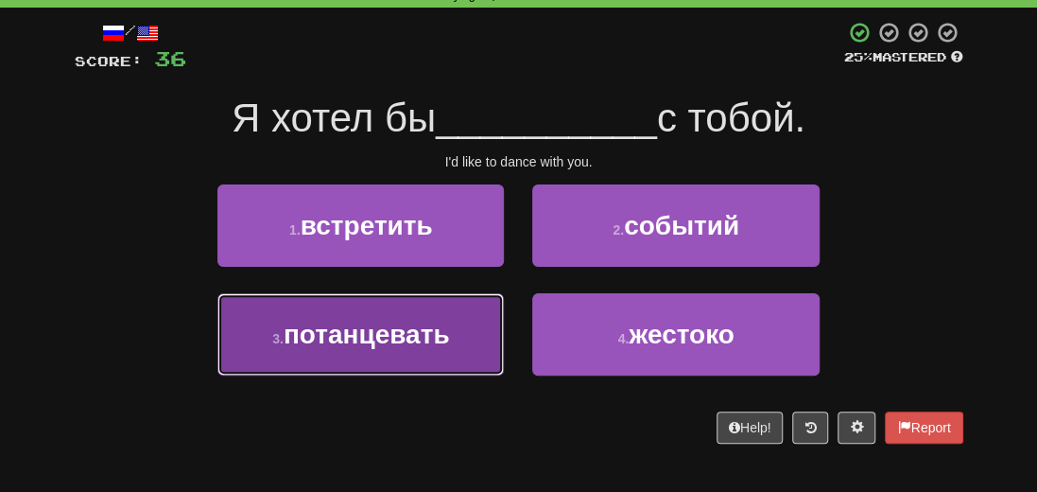
click at [374, 329] on span "потанцевать" at bounding box center [367, 334] width 166 height 29
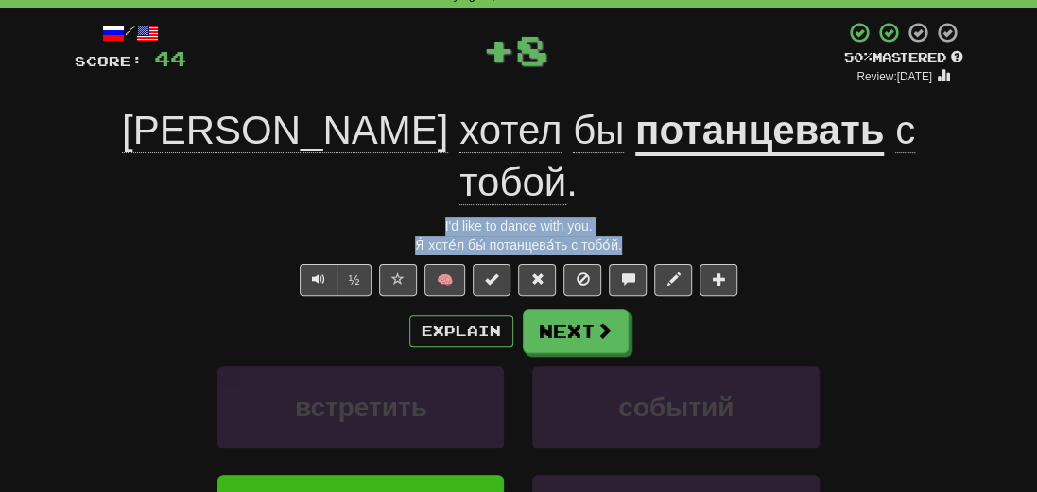
drag, startPoint x: 648, startPoint y: 188, endPoint x: 419, endPoint y: 173, distance: 229.3
click at [423, 173] on div "/ Score: 44 + 8 50 % Mastered Review: [DATE] Я хотел бы потанцевать с тобой . I…" at bounding box center [519, 352] width 889 height 663
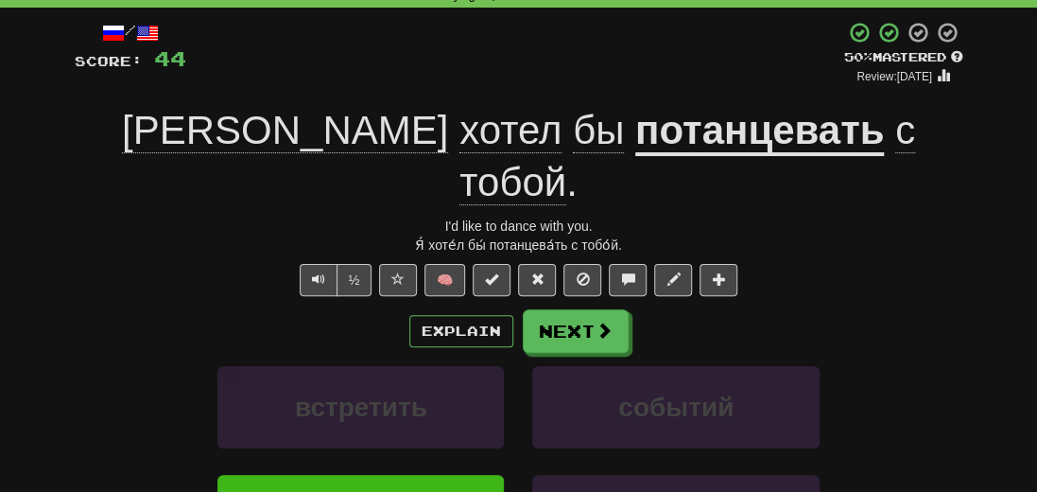
click at [105, 366] on div "встретить событий" at bounding box center [518, 420] width 945 height 109
click at [534, 310] on button "Next" at bounding box center [577, 331] width 106 height 43
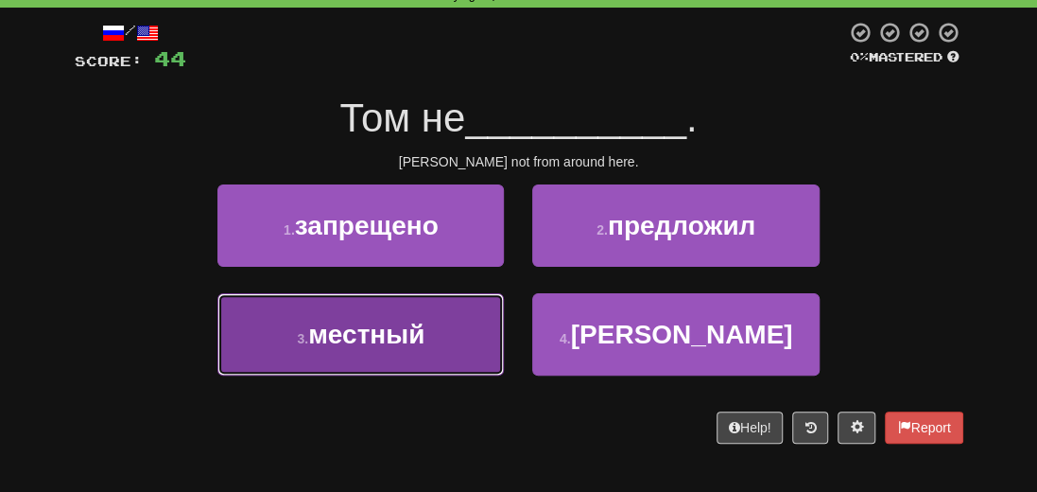
click at [362, 336] on span "местный" at bounding box center [366, 334] width 116 height 29
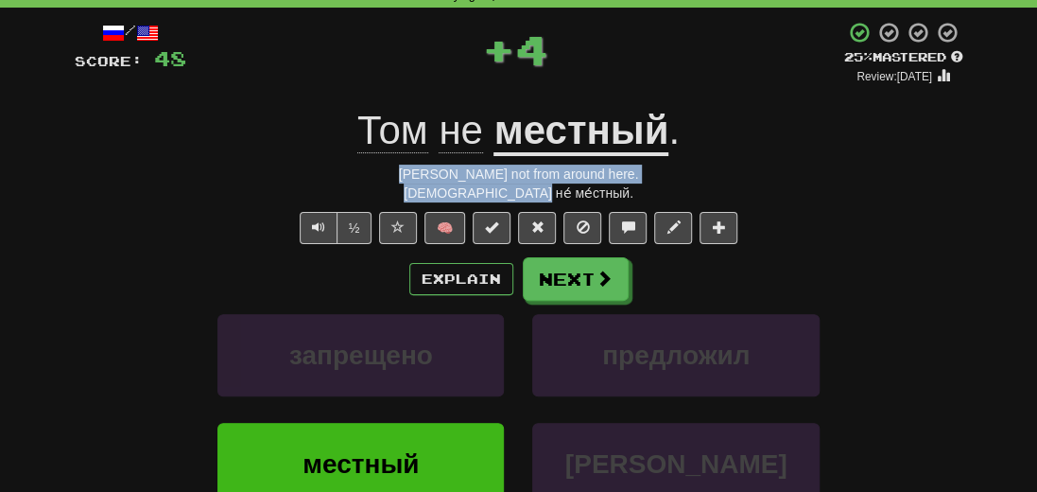
drag, startPoint x: 599, startPoint y: 192, endPoint x: 419, endPoint y: 170, distance: 181.9
click at [420, 169] on div "/ Score: 48 + 4 25 % Mastered Review: [DATE] Том не местный . [PERSON_NAME] not…" at bounding box center [519, 327] width 889 height 612
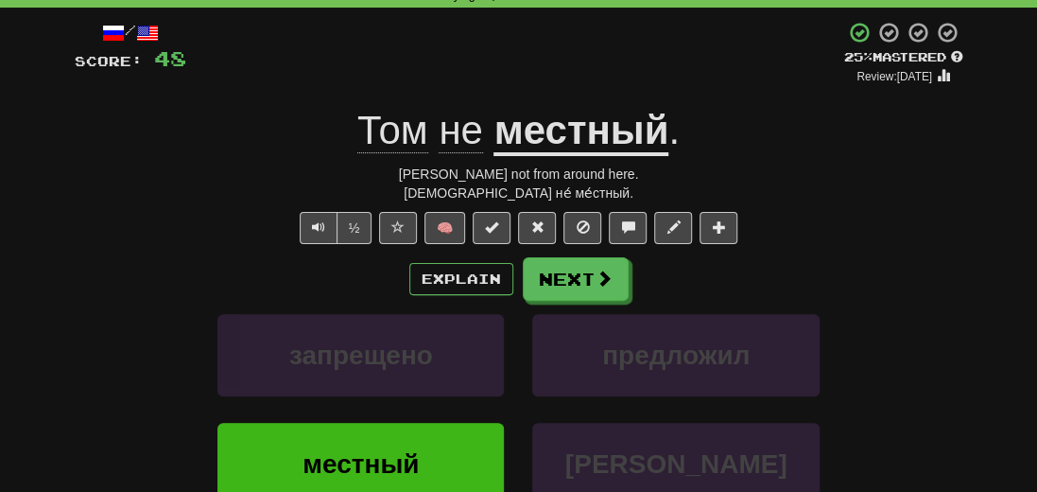
click at [53, 288] on div "Correct : 8 Incorrect : 0 To go : 2 Playing : 10,000 Most Common / Score: 48 + …" at bounding box center [518, 306] width 1037 height 705
click at [596, 288] on button "Next" at bounding box center [577, 279] width 106 height 43
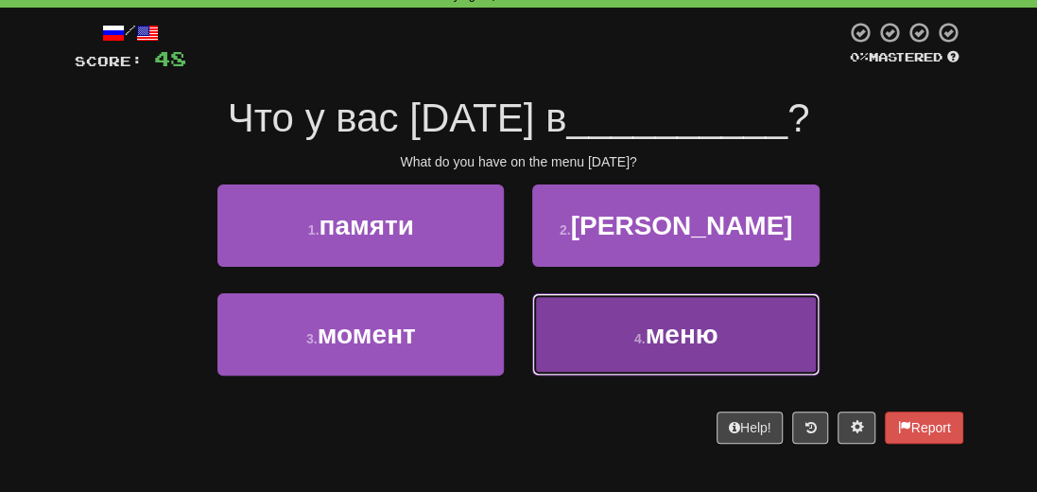
click at [717, 345] on span "меню" at bounding box center [681, 334] width 73 height 29
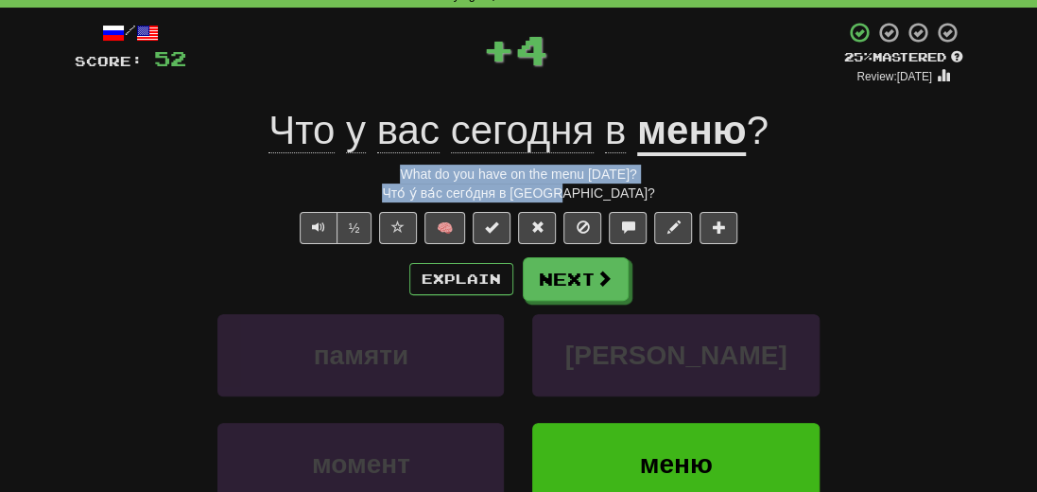
drag, startPoint x: 615, startPoint y: 189, endPoint x: 376, endPoint y: 173, distance: 239.7
click at [376, 173] on div "/ Score: 52 + 4 25 % Mastered Review: [DATE] Что у вас [DATE] в меню ? What do …" at bounding box center [519, 327] width 889 height 612
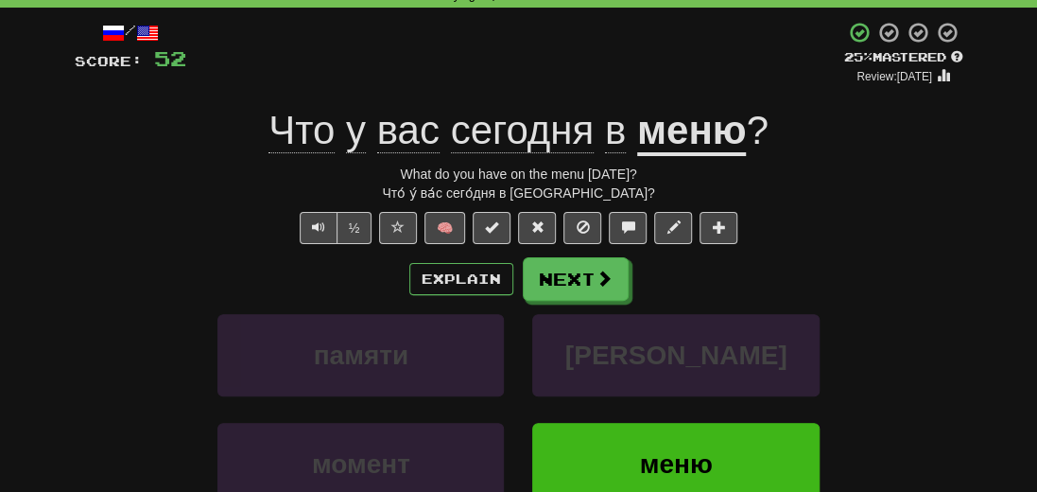
click at [136, 279] on div "Explain Next" at bounding box center [519, 278] width 889 height 43
click at [552, 277] on button "Next" at bounding box center [577, 279] width 106 height 43
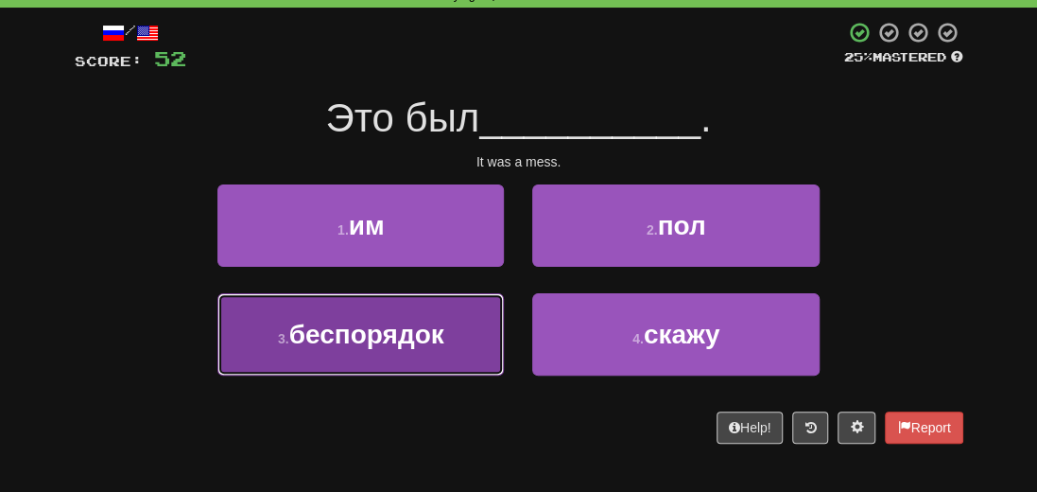
click at [367, 347] on span "беспорядок" at bounding box center [366, 334] width 155 height 29
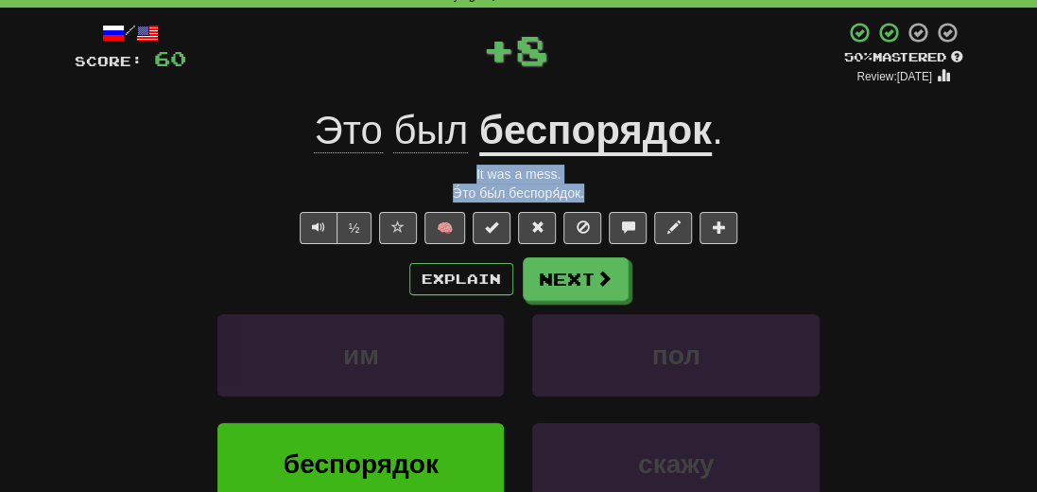
drag, startPoint x: 598, startPoint y: 197, endPoint x: 439, endPoint y: 172, distance: 161.6
click at [439, 172] on div "/ Score: 60 + 8 50 % Mastered Review: [DATE] Это был беспорядок . It was a mess…" at bounding box center [519, 327] width 889 height 612
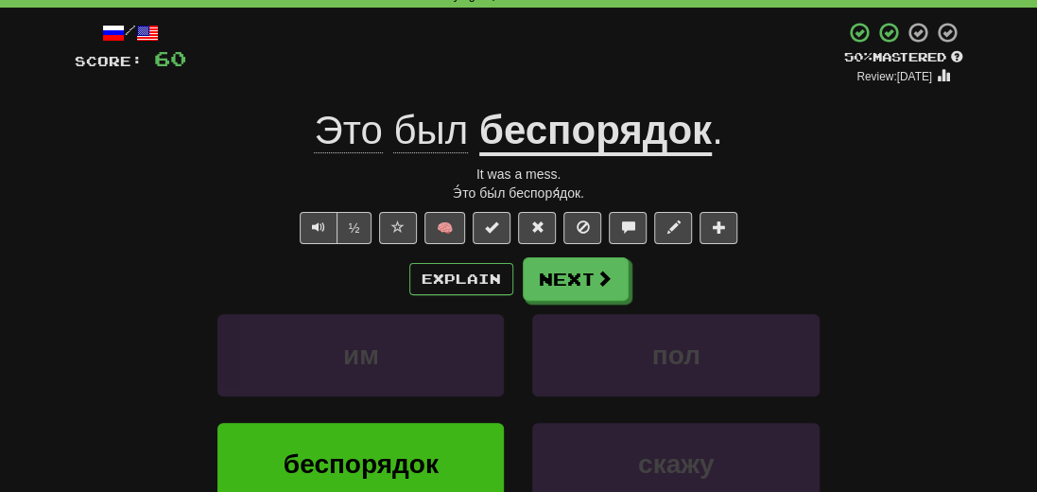
click at [146, 318] on div "им пол" at bounding box center [518, 368] width 945 height 109
click at [564, 281] on button "Next" at bounding box center [577, 279] width 106 height 43
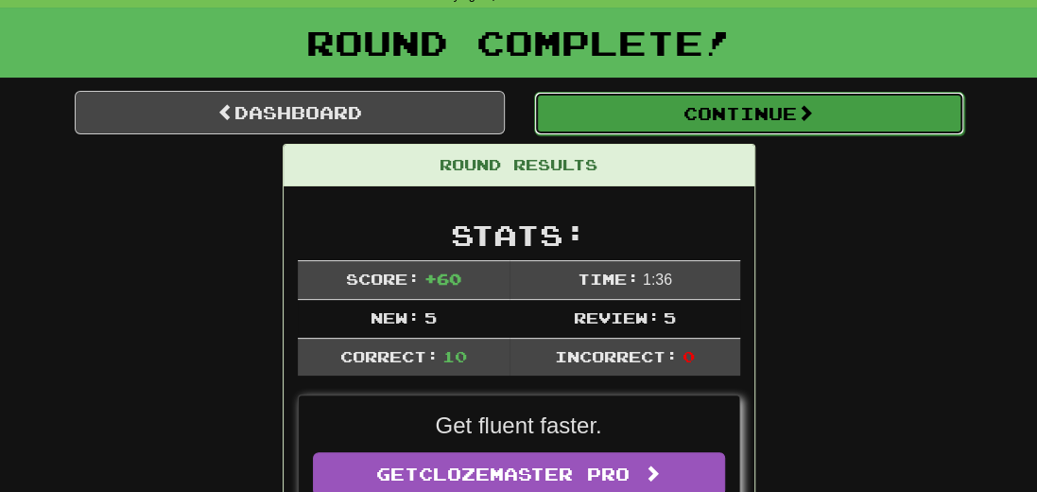
click at [729, 122] on button "Continue" at bounding box center [749, 113] width 430 height 43
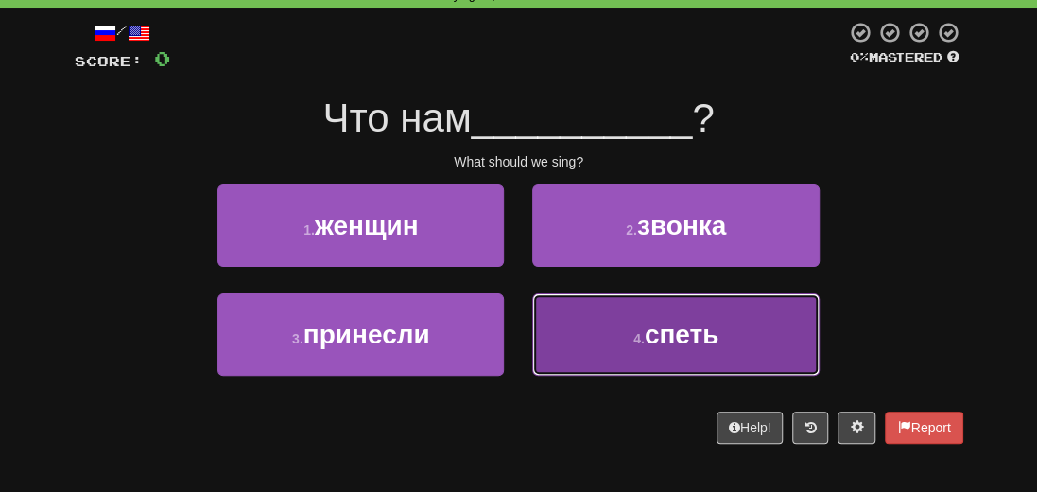
click at [665, 331] on span "спеть" at bounding box center [682, 334] width 75 height 29
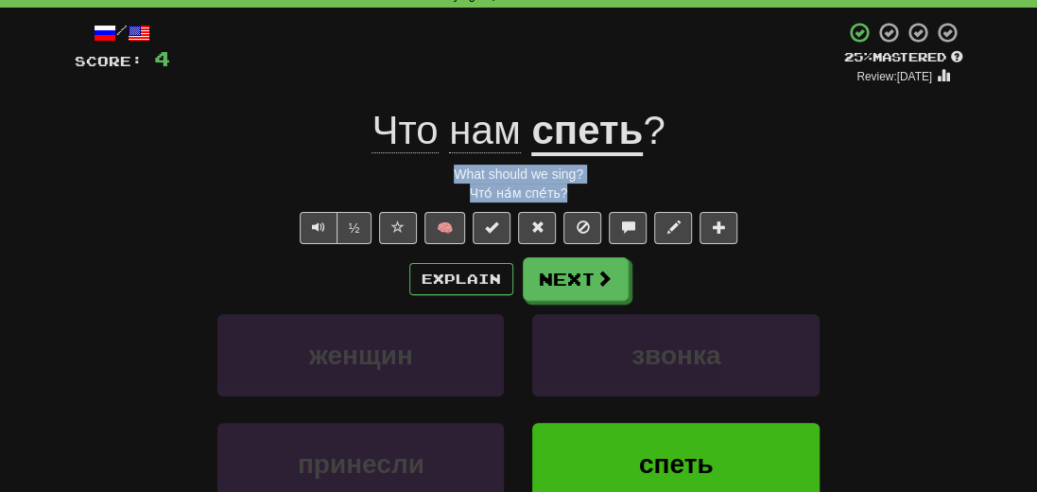
drag, startPoint x: 591, startPoint y: 196, endPoint x: 444, endPoint y: 170, distance: 148.7
click at [444, 170] on div "/ Score: 4 + 4 25 % Mastered Review: [DATE] Что нам спеть ? What should we sing…" at bounding box center [519, 327] width 889 height 612
click at [129, 303] on div "Explain Next женщин звонка принесли спеть Learn more: женщин звонка принесли сп…" at bounding box center [519, 408] width 889 height 303
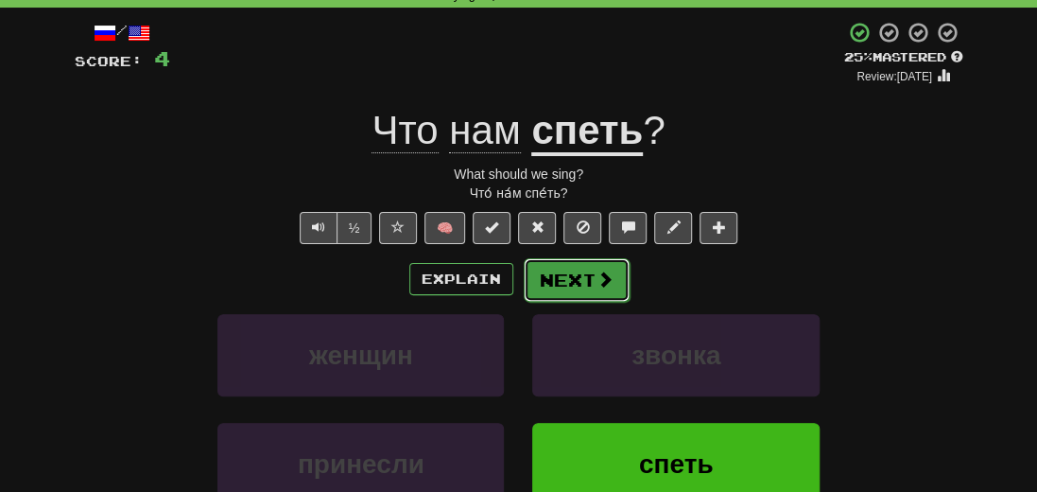
click at [584, 275] on button "Next" at bounding box center [577, 279] width 106 height 43
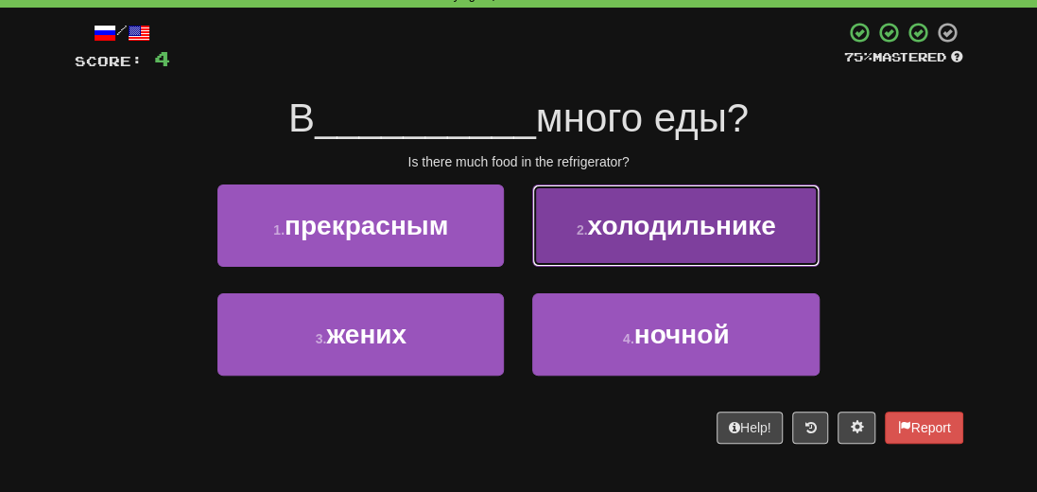
click at [740, 232] on span "холодильнике" at bounding box center [681, 225] width 188 height 29
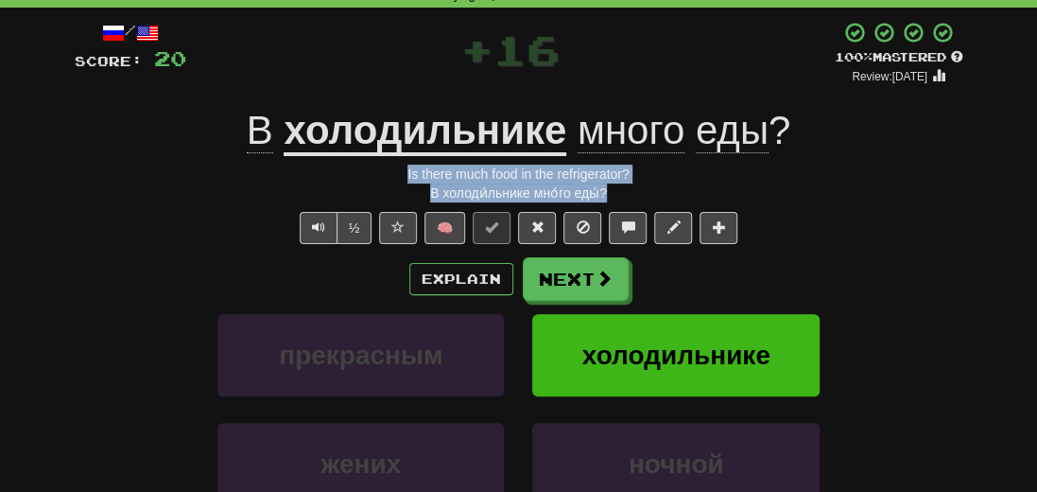
drag, startPoint x: 664, startPoint y: 190, endPoint x: 352, endPoint y: 159, distance: 313.5
click at [352, 159] on div "/ Score: 20 + 16 100 % Mastered Review: [DATE] В холодильнике много еды ? Is th…" at bounding box center [519, 327] width 889 height 612
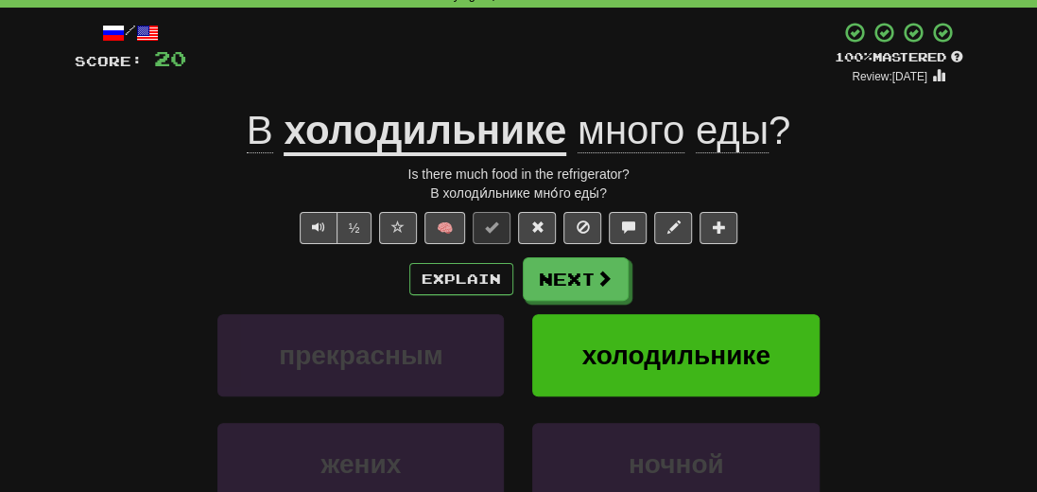
click at [138, 309] on div "Explain Next прекрасным холодильнике жених ночной Learn more: прекрасным холоди…" at bounding box center [519, 408] width 889 height 303
click at [571, 286] on button "Next" at bounding box center [577, 279] width 106 height 43
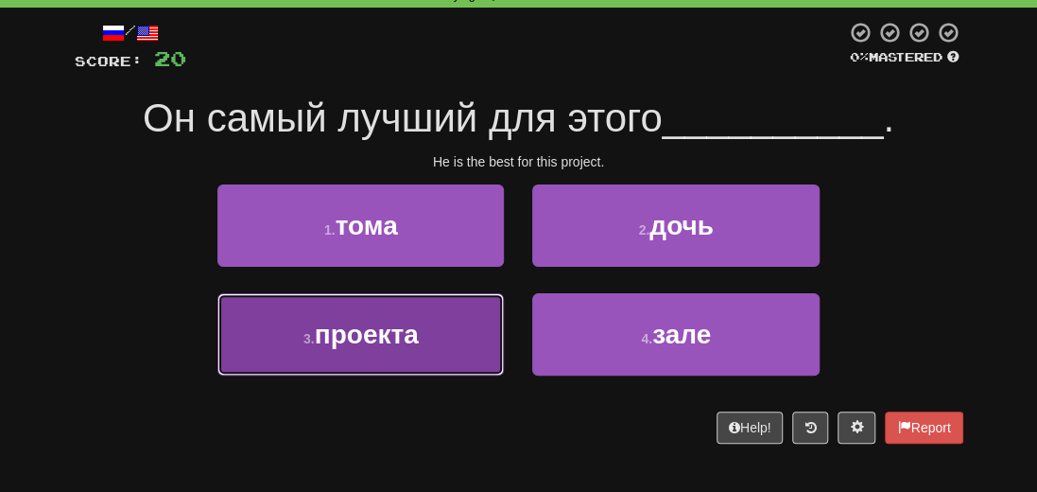
click at [409, 332] on span "проекта" at bounding box center [367, 334] width 104 height 29
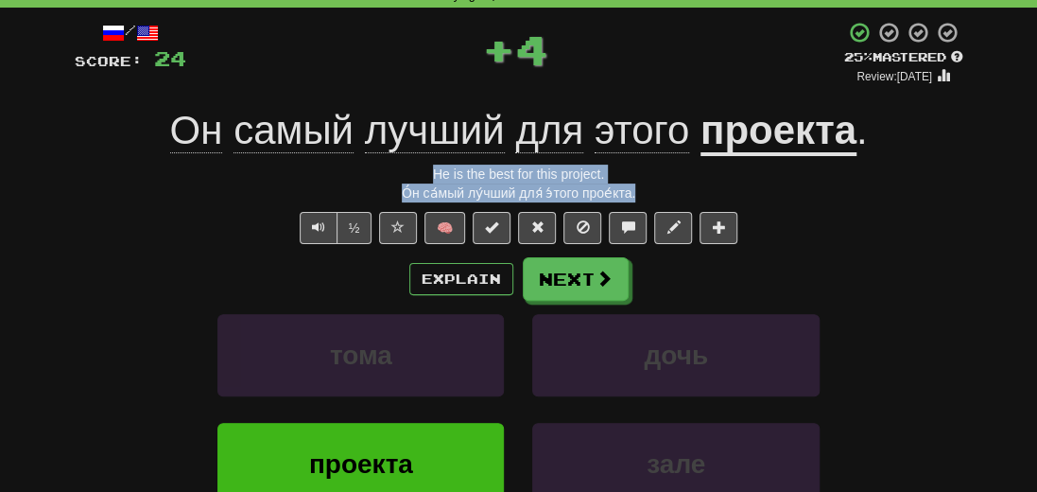
drag, startPoint x: 703, startPoint y: 192, endPoint x: 406, endPoint y: 178, distance: 297.2
click at [406, 178] on div "/ Score: 24 + 4 25 % Mastered Review: [DATE] Он самый лучший для этого проекта …" at bounding box center [519, 327] width 889 height 612
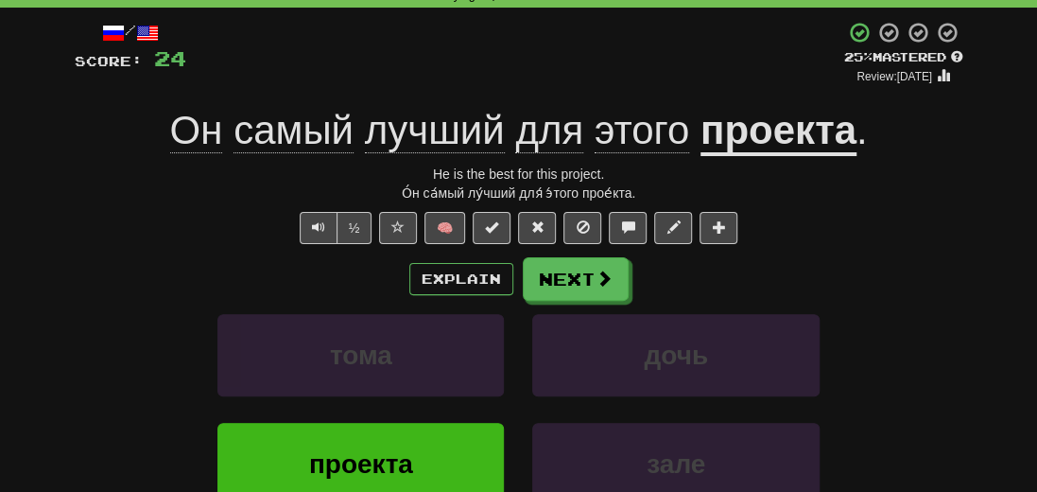
click at [123, 292] on div "Explain Next" at bounding box center [519, 278] width 889 height 43
click at [574, 282] on button "Next" at bounding box center [577, 279] width 106 height 43
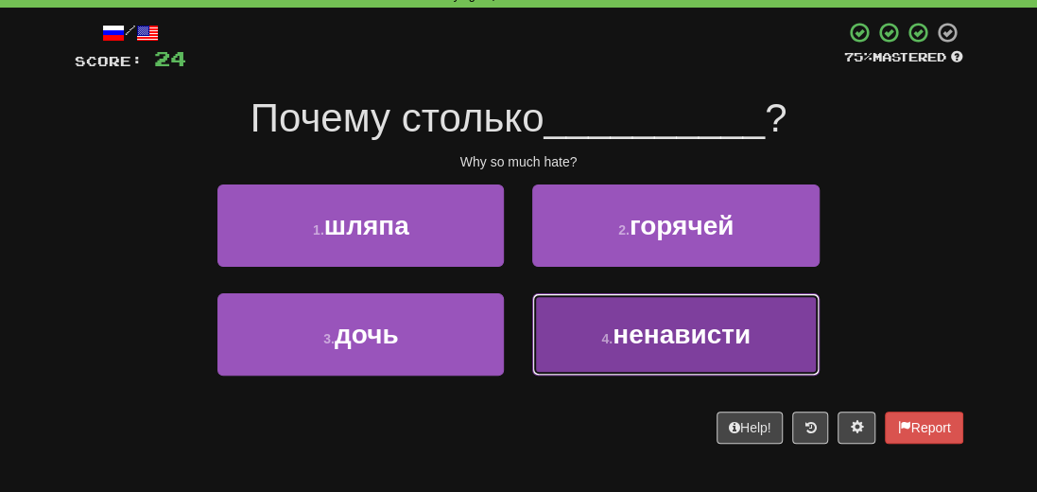
click at [670, 345] on span "ненависти" at bounding box center [682, 334] width 138 height 29
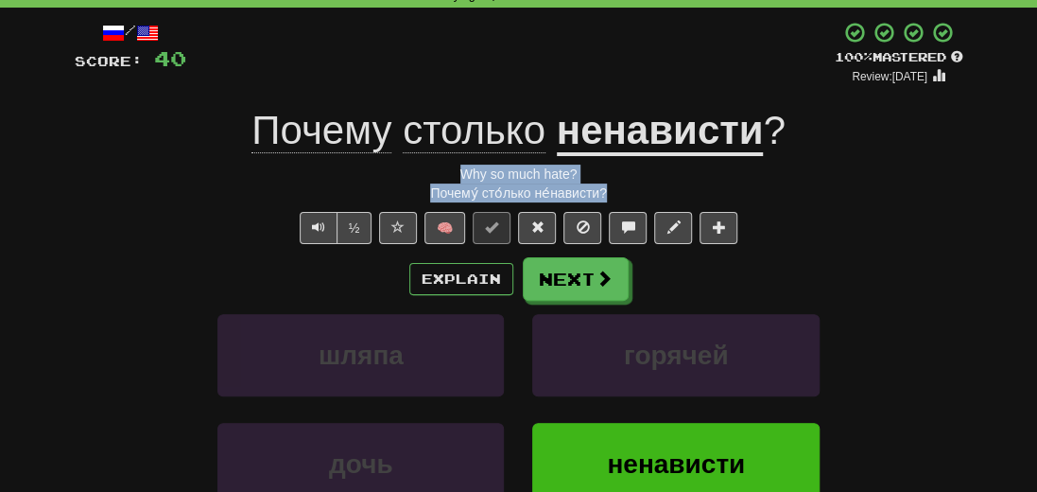
drag, startPoint x: 626, startPoint y: 196, endPoint x: 448, endPoint y: 177, distance: 178.7
click at [448, 177] on div "/ Score: 40 + 16 100 % Mastered Review: [DATE] Почему столько ненависти ? Why s…" at bounding box center [519, 327] width 889 height 612
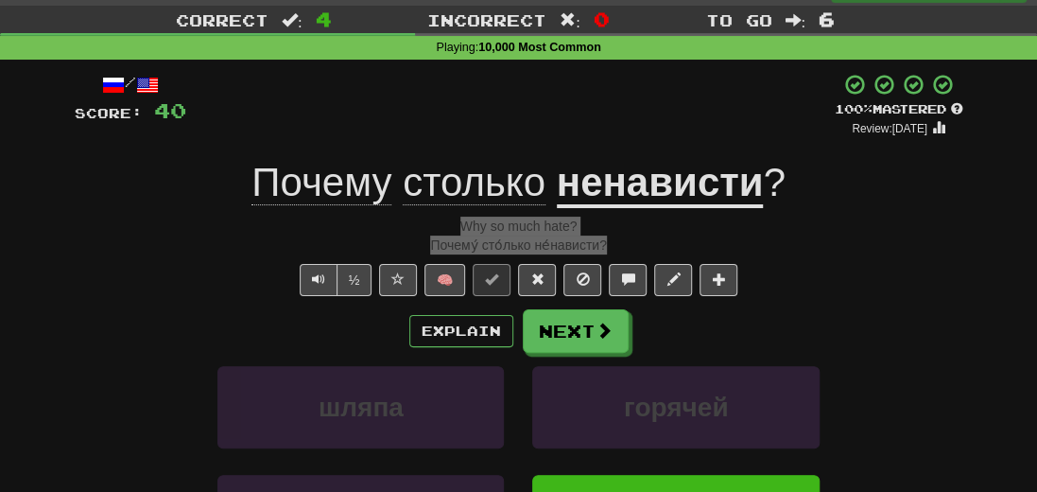
scroll to position [0, 0]
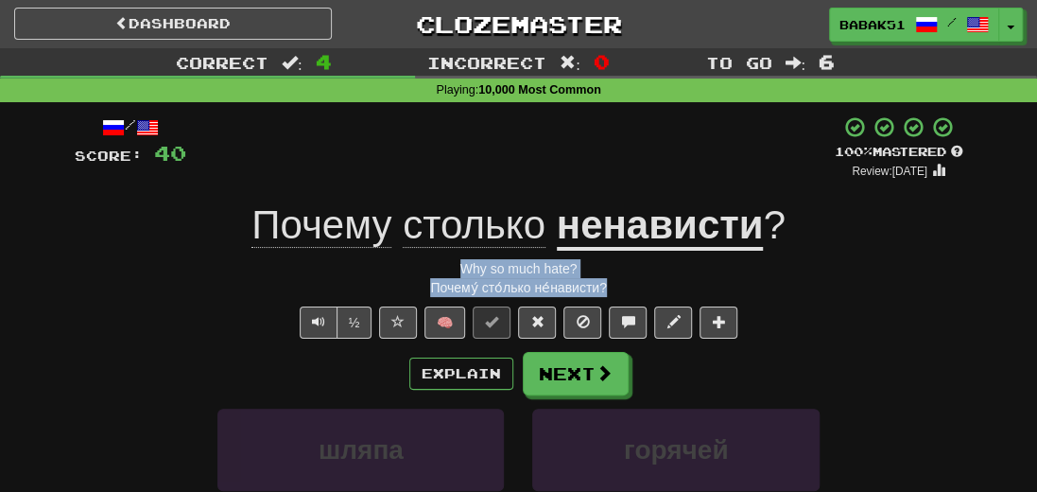
click at [130, 272] on div "Why so much hate?" at bounding box center [519, 268] width 889 height 19
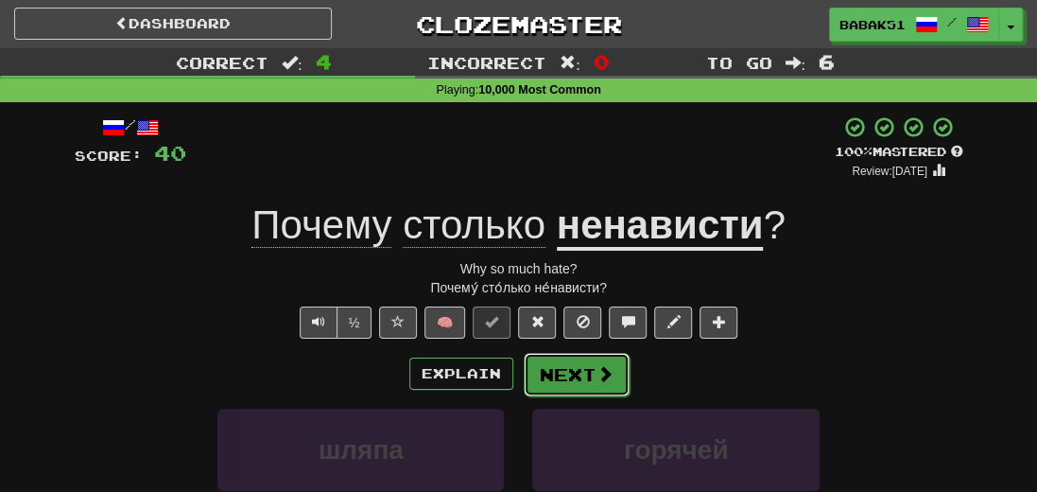
click at [596, 365] on span at bounding box center [604, 373] width 17 height 17
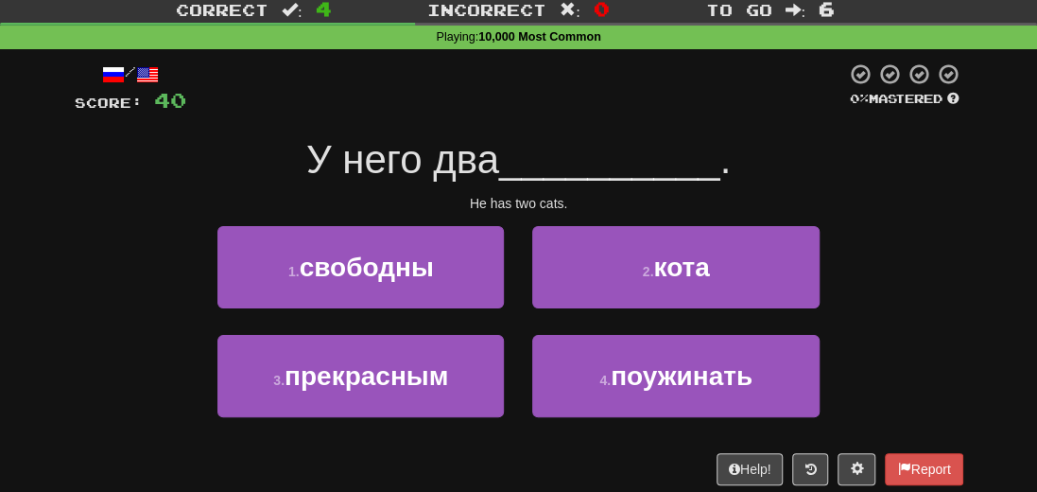
scroll to position [95, 0]
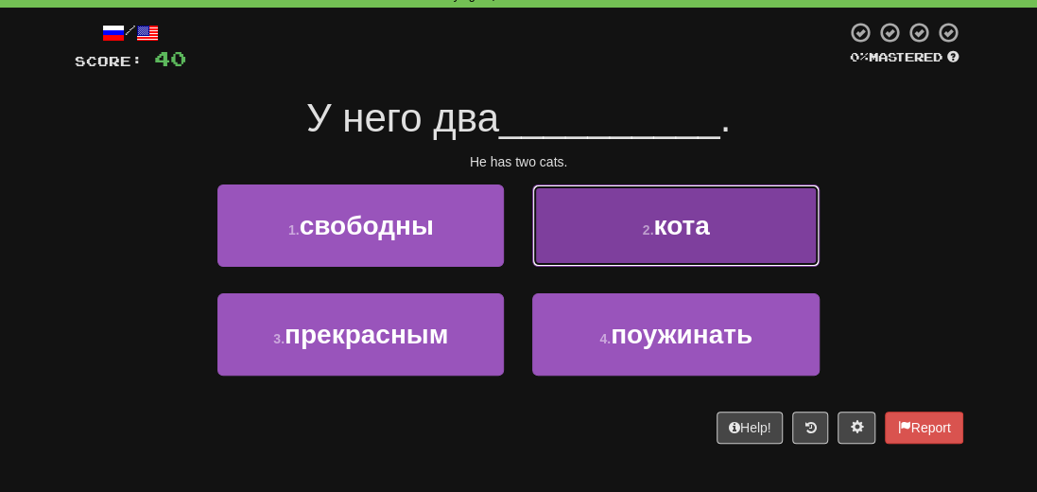
click at [670, 237] on span "кота" at bounding box center [681, 225] width 56 height 29
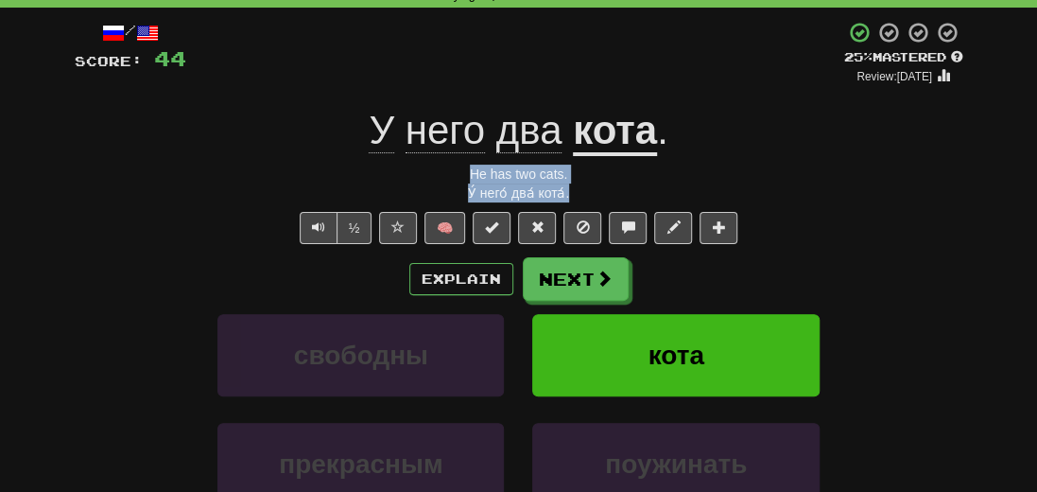
drag, startPoint x: 622, startPoint y: 198, endPoint x: 448, endPoint y: 173, distance: 175.7
click at [448, 173] on div "/ Score: 44 + 4 25 % Mastered Review: [DATE] У него два кота . He has two cats.…" at bounding box center [519, 327] width 889 height 612
click at [957, 175] on div "He has two cats." at bounding box center [519, 173] width 889 height 19
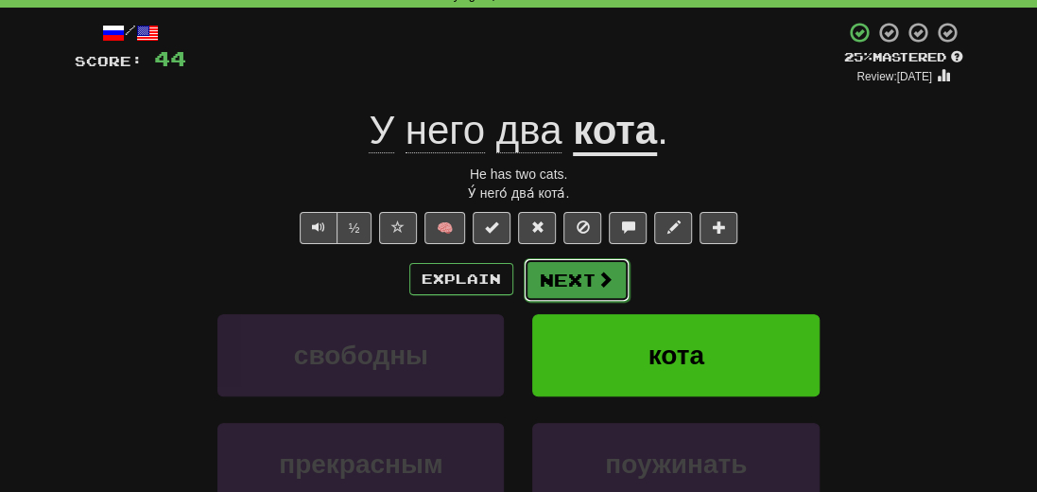
click at [544, 294] on button "Next" at bounding box center [577, 279] width 106 height 43
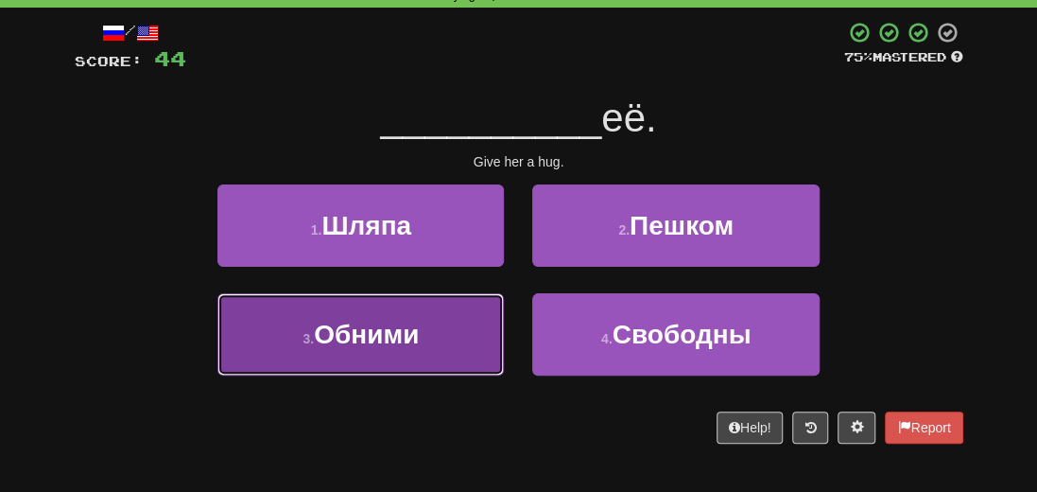
click at [378, 334] on span "Обними" at bounding box center [366, 334] width 105 height 29
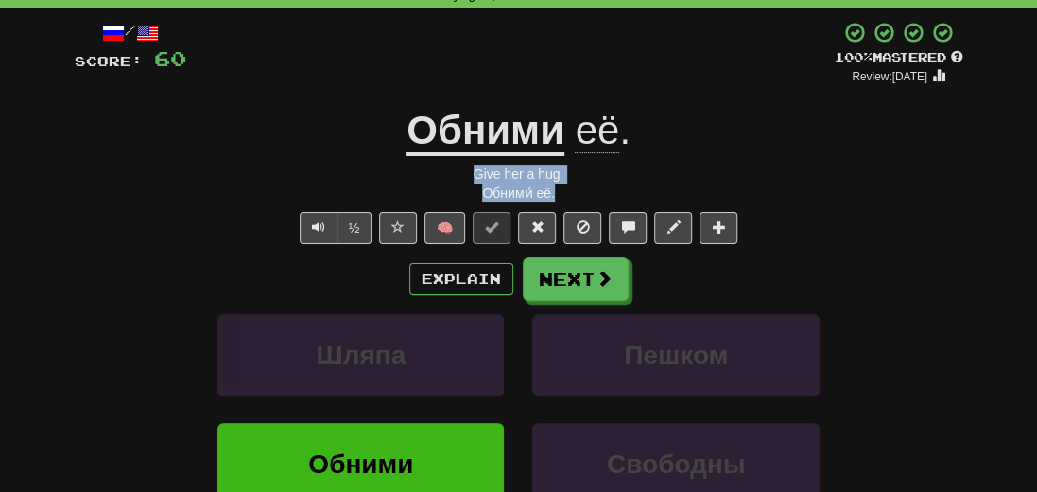
drag, startPoint x: 582, startPoint y: 190, endPoint x: 469, endPoint y: 171, distance: 115.0
click at [469, 171] on div "/ Score: 60 + 16 100 % Mastered Review: [DATE] Обними её . Give her a hug. Обни…" at bounding box center [519, 327] width 889 height 612
click at [129, 353] on div "[PERSON_NAME]" at bounding box center [518, 368] width 945 height 109
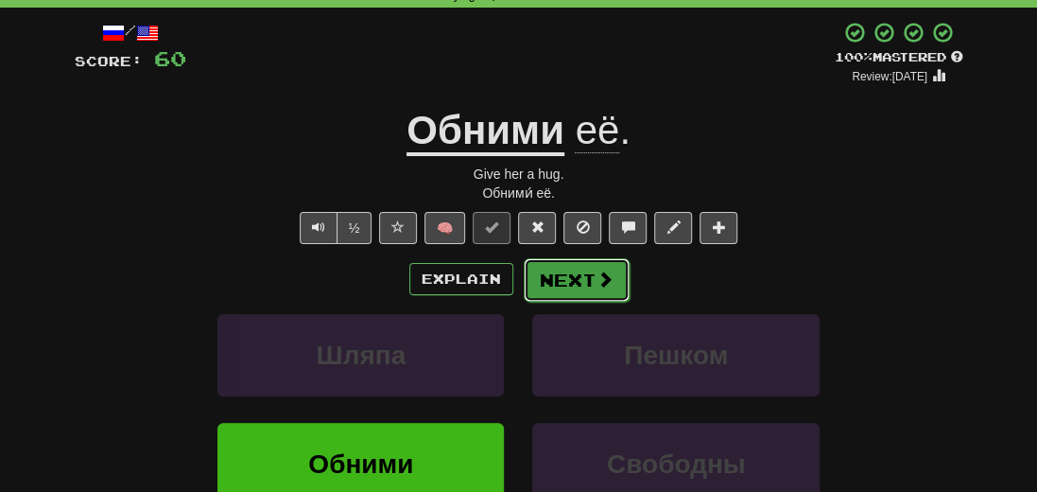
click at [570, 278] on button "Next" at bounding box center [577, 279] width 106 height 43
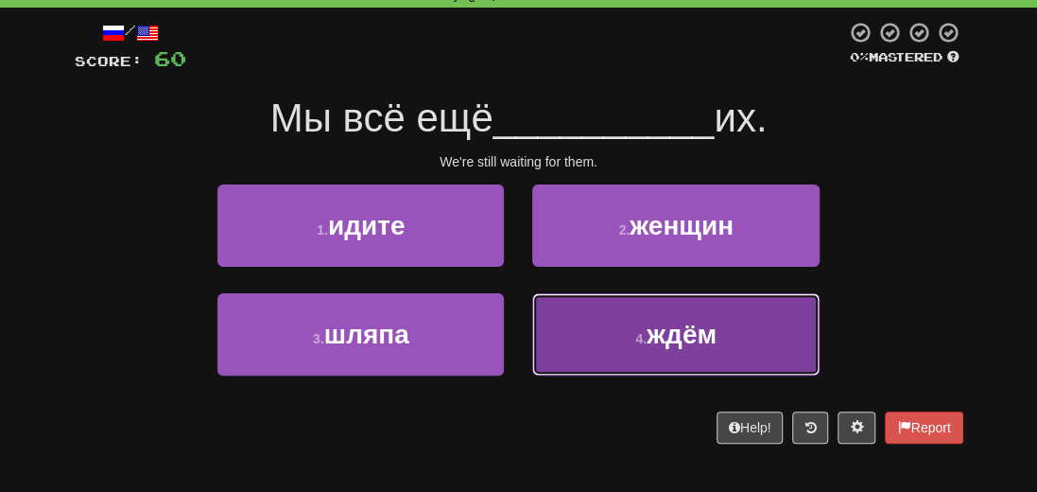
click at [679, 328] on span "ждём" at bounding box center [682, 334] width 70 height 29
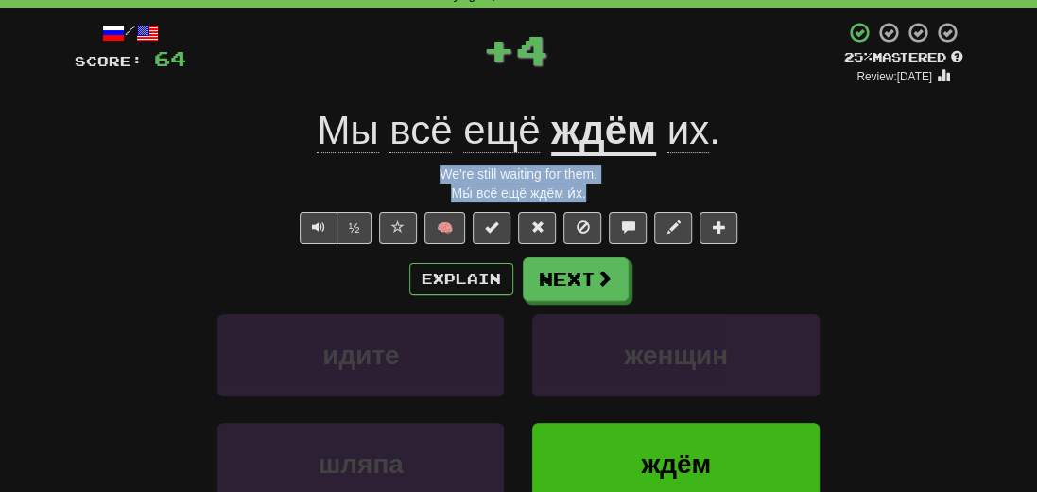
drag, startPoint x: 614, startPoint y: 188, endPoint x: 431, endPoint y: 167, distance: 184.6
click at [431, 167] on div "/ Score: 64 + 4 25 % Mastered Review: [DATE] Мы всё ещё ждём их . We're still w…" at bounding box center [519, 327] width 889 height 612
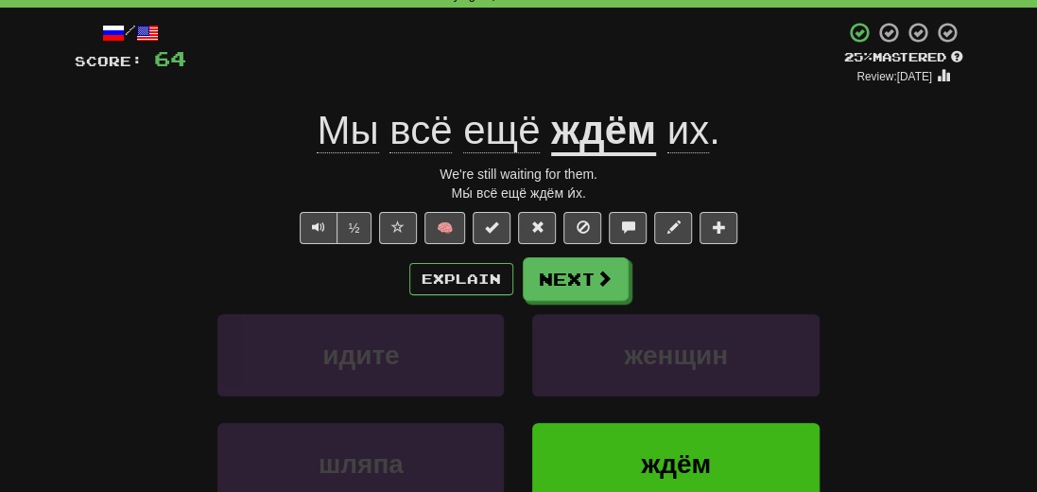
click at [110, 311] on div "Explain Next идите женщин шляпа ждём Learn more: идите женщин шляпа ждём" at bounding box center [519, 408] width 889 height 303
click at [577, 277] on button "Next" at bounding box center [577, 279] width 106 height 43
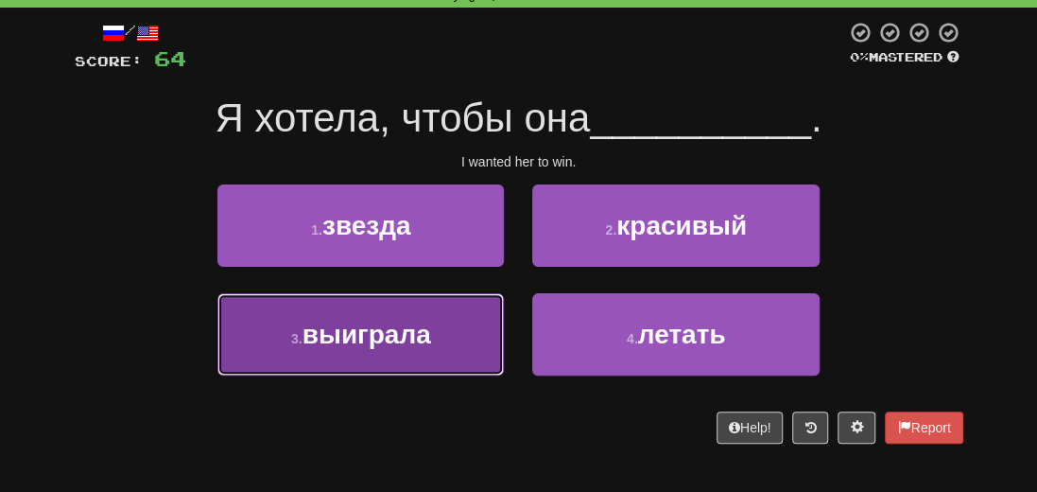
click at [379, 343] on span "выиграла" at bounding box center [366, 334] width 129 height 29
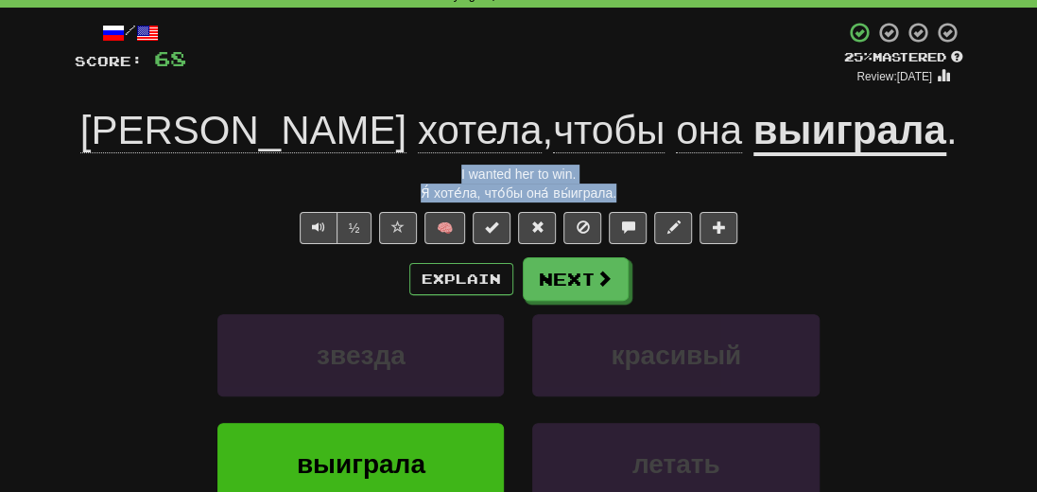
drag, startPoint x: 640, startPoint y: 190, endPoint x: 408, endPoint y: 182, distance: 231.7
click at [408, 182] on div "/ Score: 68 + 4 25 % Mastered Review: [DATE] Я хотела , чтобы она выиграла . I …" at bounding box center [519, 327] width 889 height 612
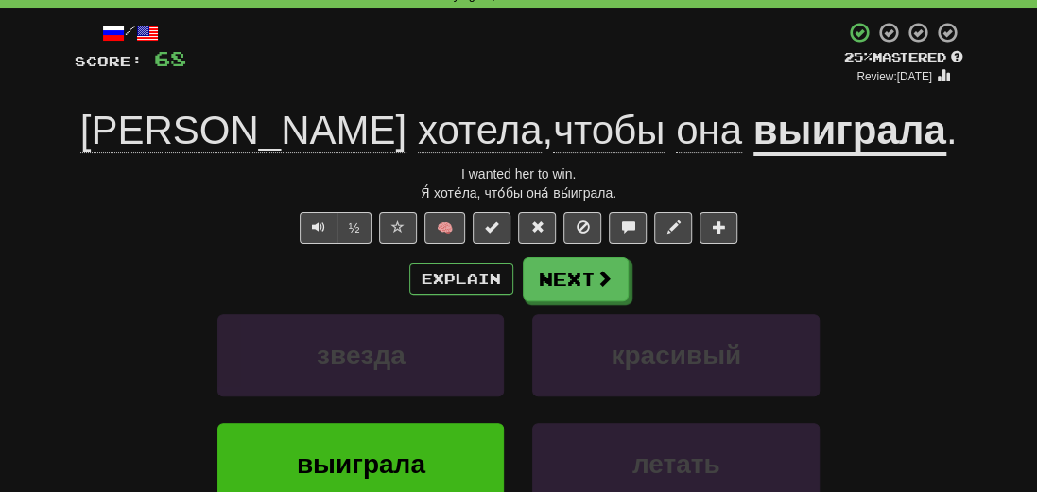
click at [139, 370] on div "звезда красивый" at bounding box center [518, 368] width 945 height 109
click at [559, 285] on button "Next" at bounding box center [577, 279] width 106 height 43
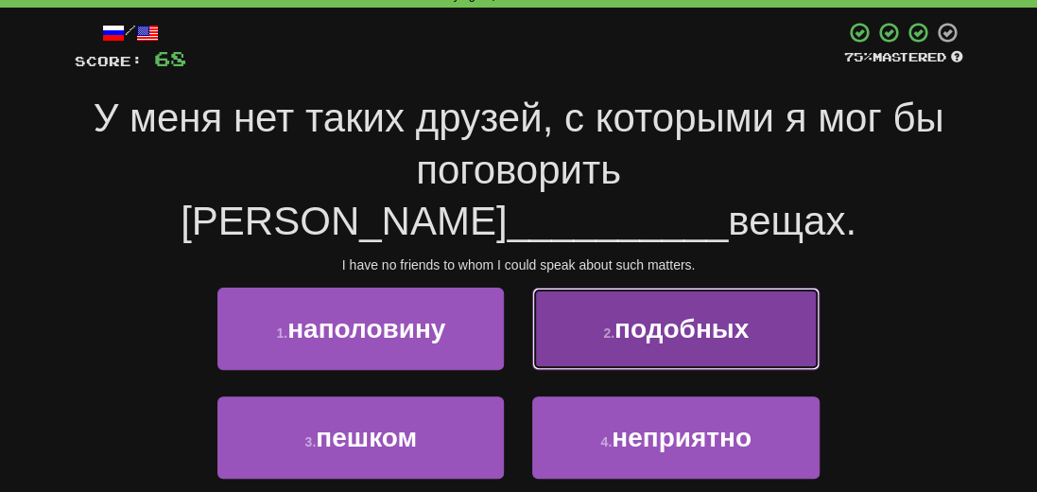
click at [722, 314] on span "подобных" at bounding box center [681, 328] width 134 height 29
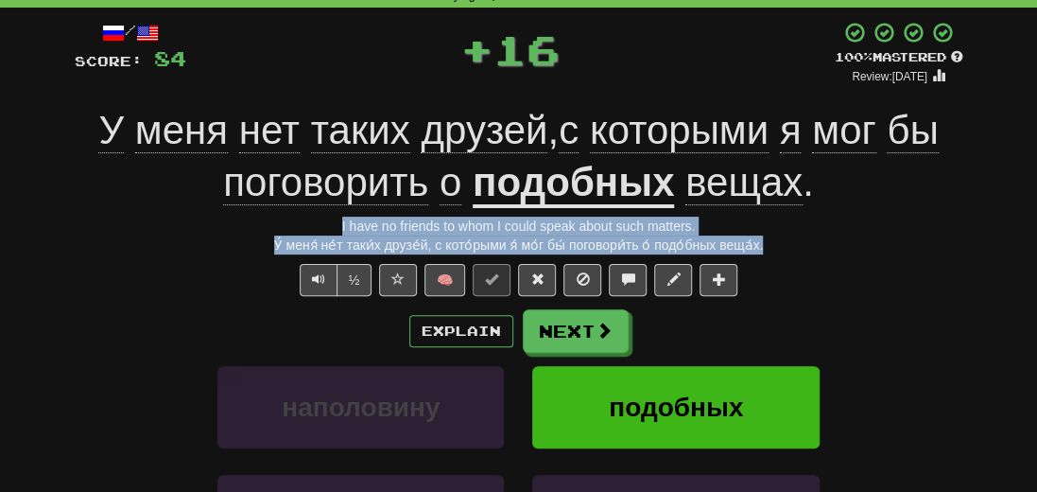
drag, startPoint x: 781, startPoint y: 251, endPoint x: 268, endPoint y: 226, distance: 513.9
click at [268, 226] on div "/ Score: 84 + 16 100 % Mastered Review: [DATE] У меня нет таких друзей , с кото…" at bounding box center [519, 352] width 889 height 663
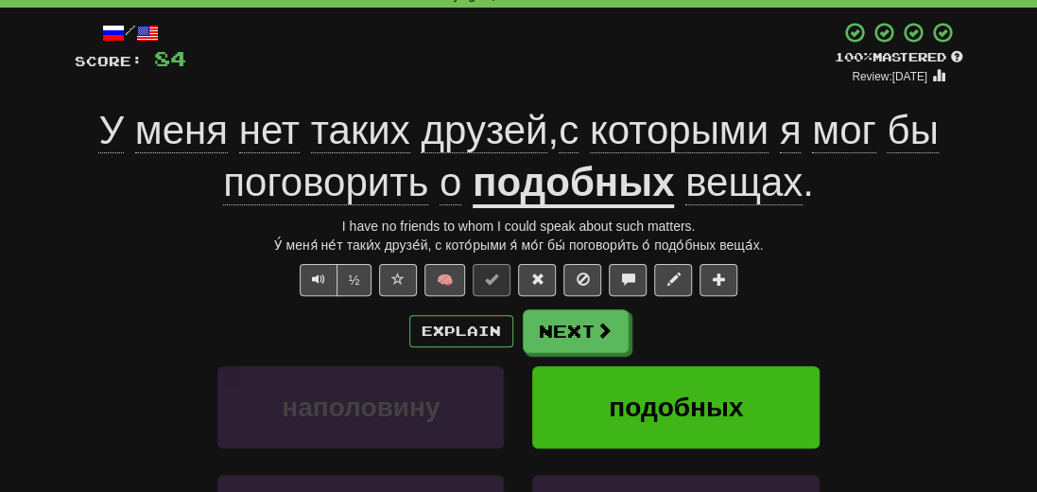
click at [53, 315] on div "Correct : 9 Incorrect : 0 To go : 1 Playing : 10,000 Most Common / Score: 84 + …" at bounding box center [518, 332] width 1037 height 757
click at [569, 330] on button "Next" at bounding box center [577, 331] width 106 height 43
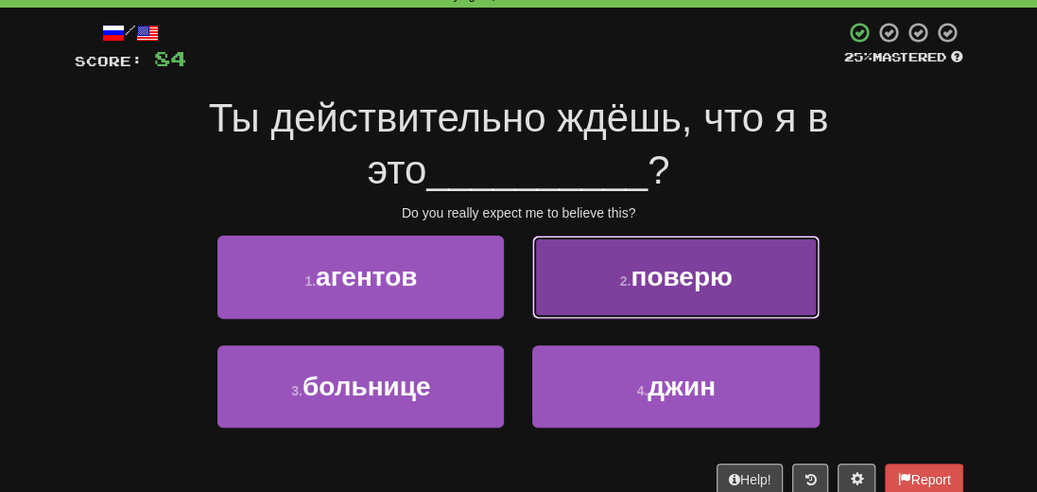
click at [739, 291] on button "2 . поверю" at bounding box center [675, 276] width 286 height 82
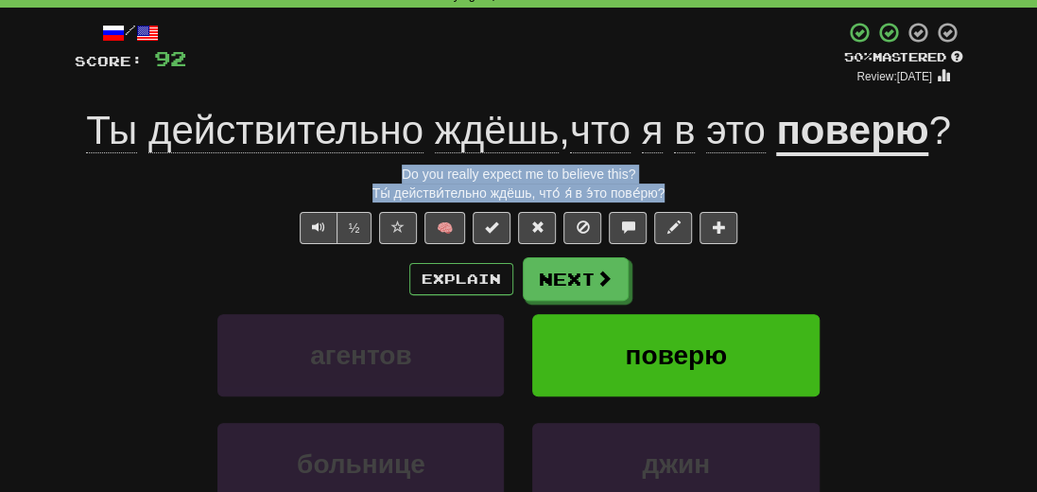
drag, startPoint x: 694, startPoint y: 199, endPoint x: 356, endPoint y: 176, distance: 338.2
click at [356, 176] on div "/ Score: 92 + 8 50 % Mastered Review: [DATE] Ты действительно ждёшь , что я в э…" at bounding box center [519, 327] width 889 height 612
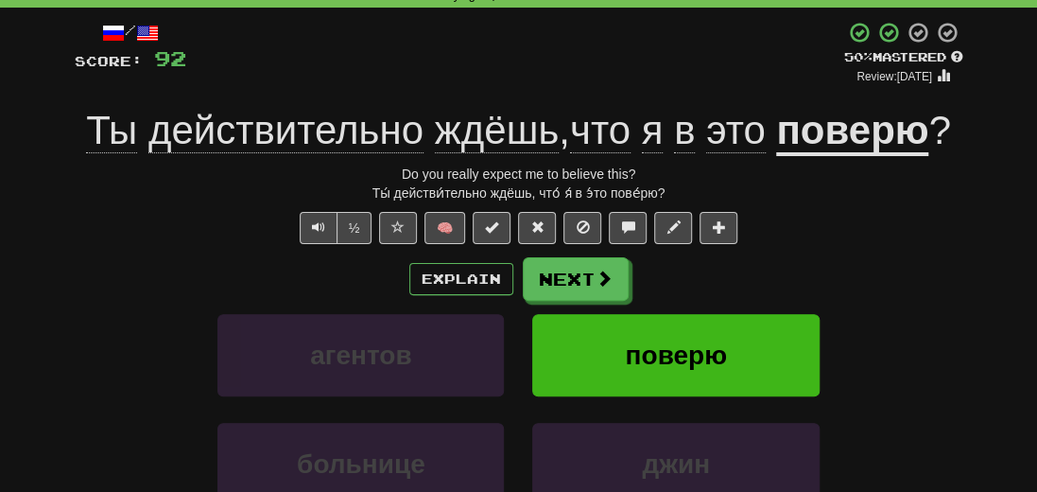
click at [192, 330] on div "агентов поверю" at bounding box center [518, 368] width 945 height 109
click at [558, 282] on button "Next" at bounding box center [577, 279] width 106 height 43
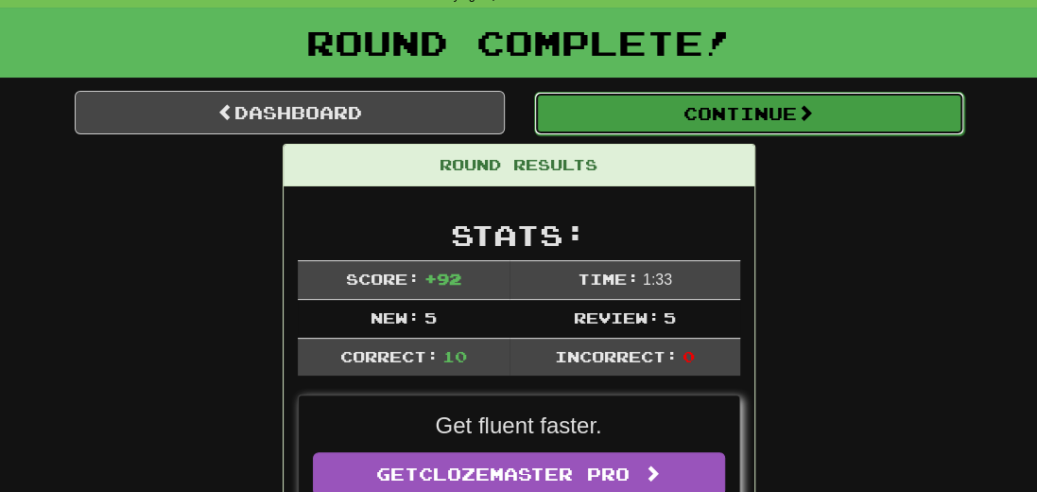
click at [709, 119] on button "Continue" at bounding box center [749, 113] width 430 height 43
